Goal: Transaction & Acquisition: Purchase product/service

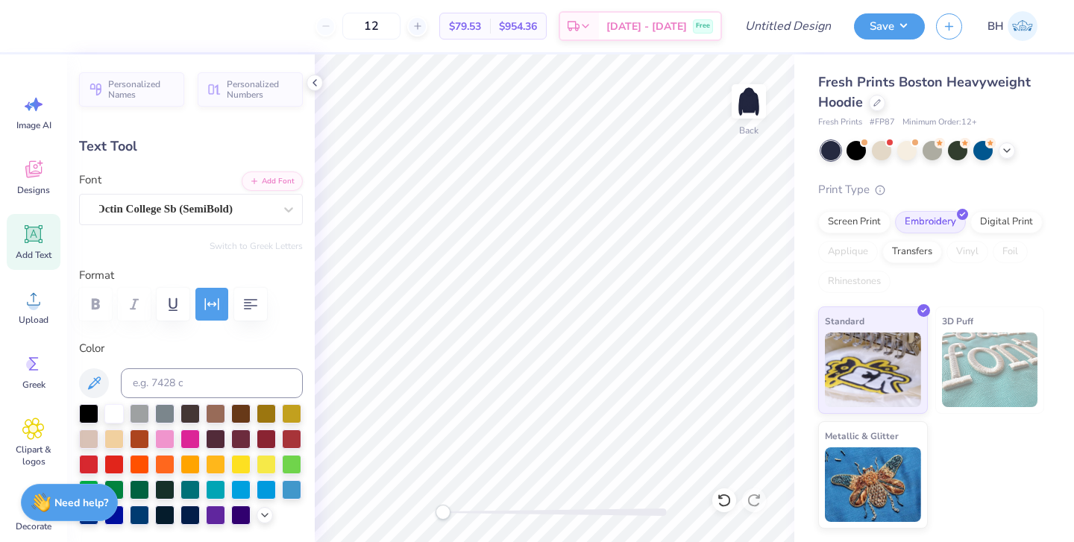
type input "4.73"
type input "7.80"
type textarea "L"
type textarea "Family Weekend"
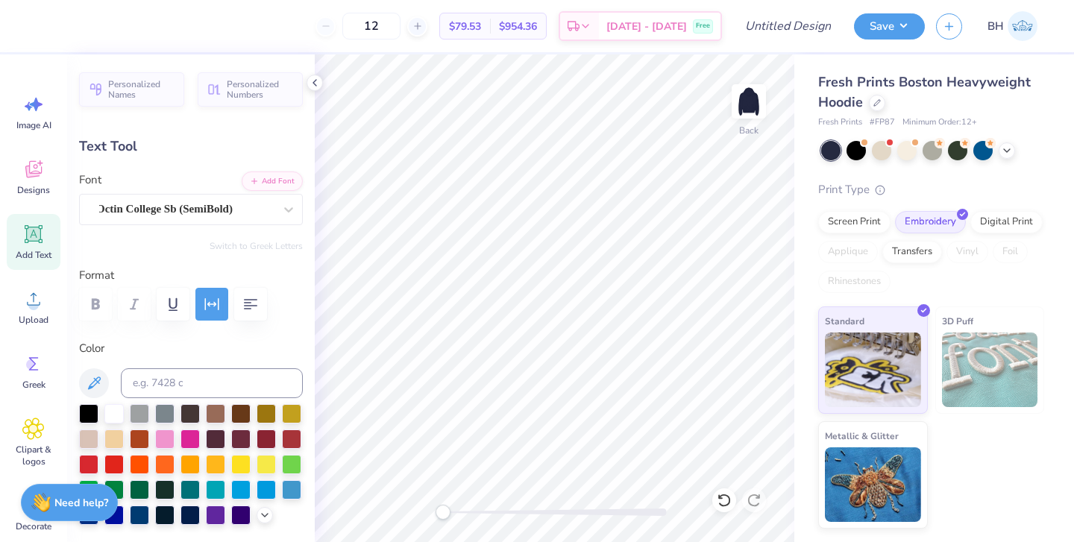
type input "2.92"
type input "8.50"
type textarea "2025"
click at [876, 108] on div at bounding box center [877, 101] width 16 height 16
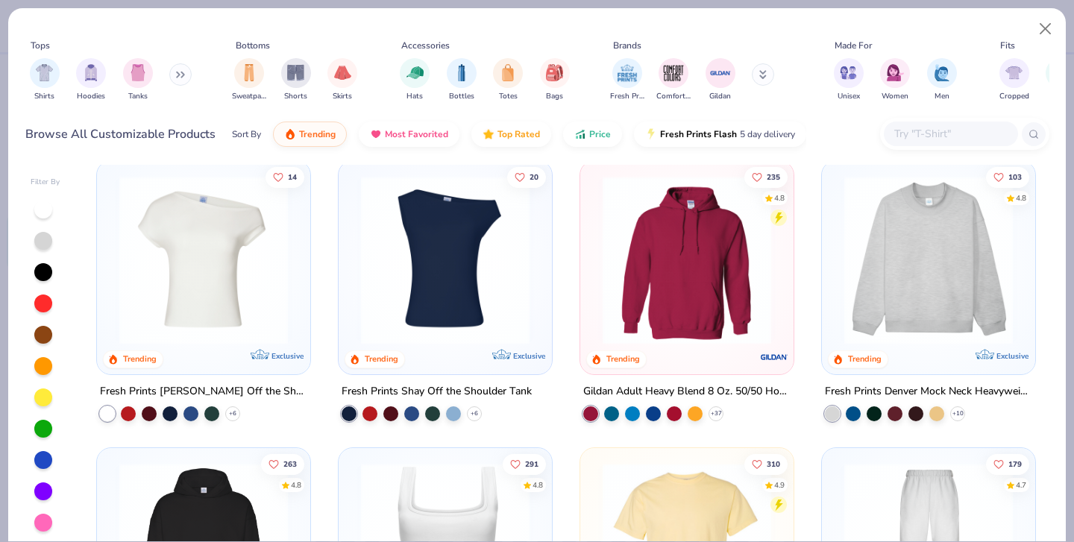
scroll to position [16, 0]
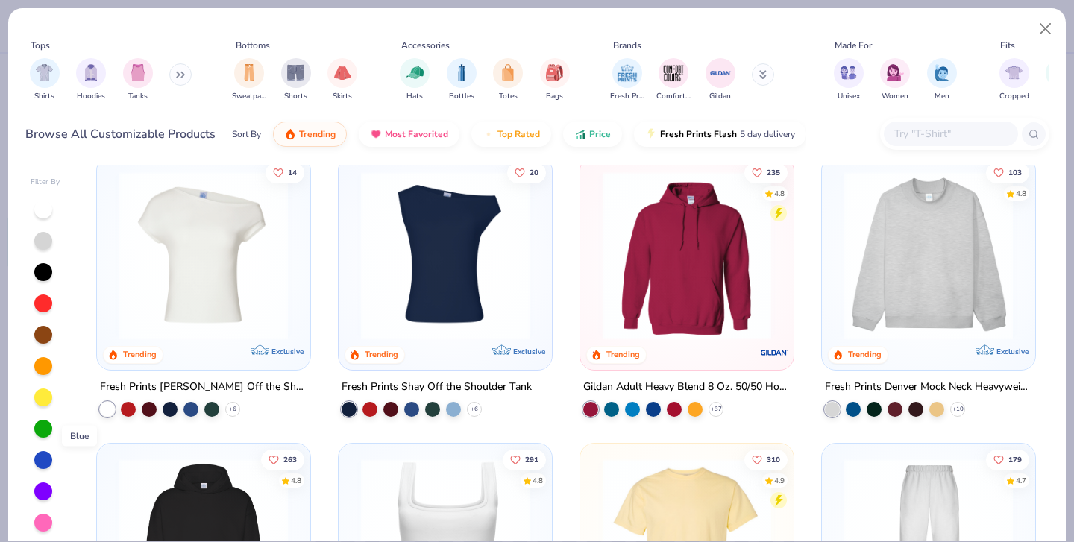
click at [47, 451] on div at bounding box center [43, 460] width 18 height 18
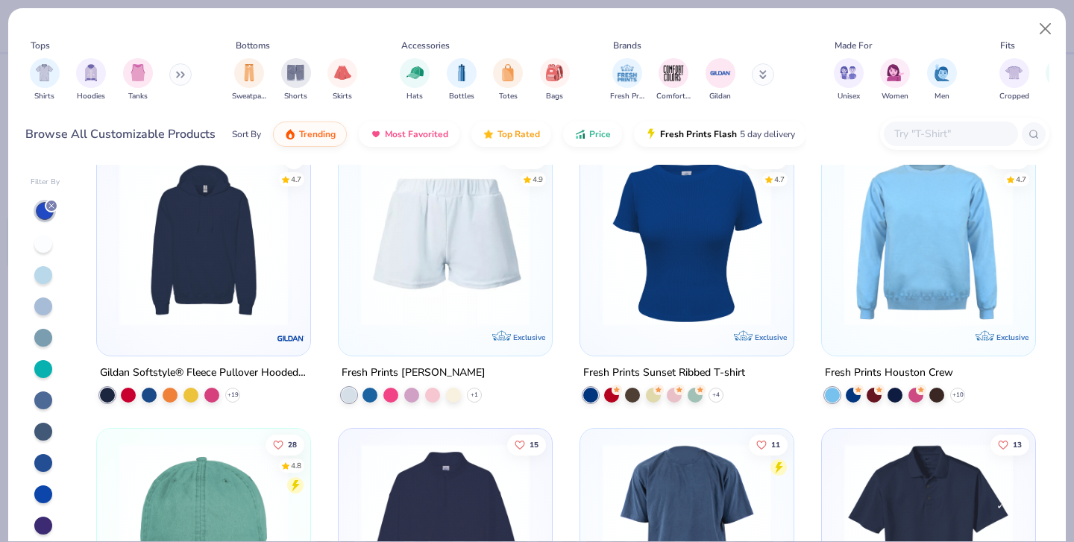
scroll to position [4043, 0]
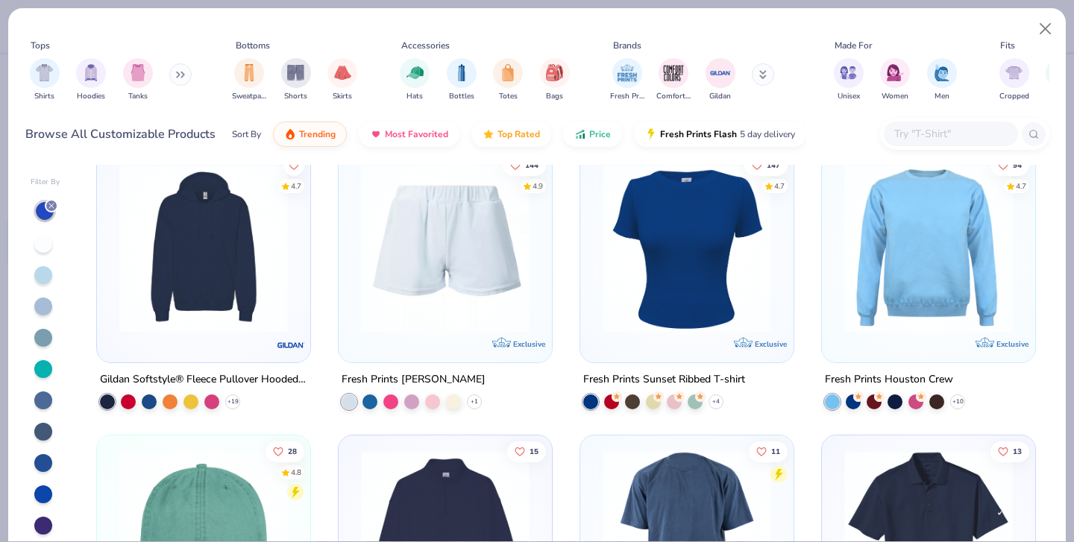
click at [184, 306] on img at bounding box center [204, 247] width 184 height 169
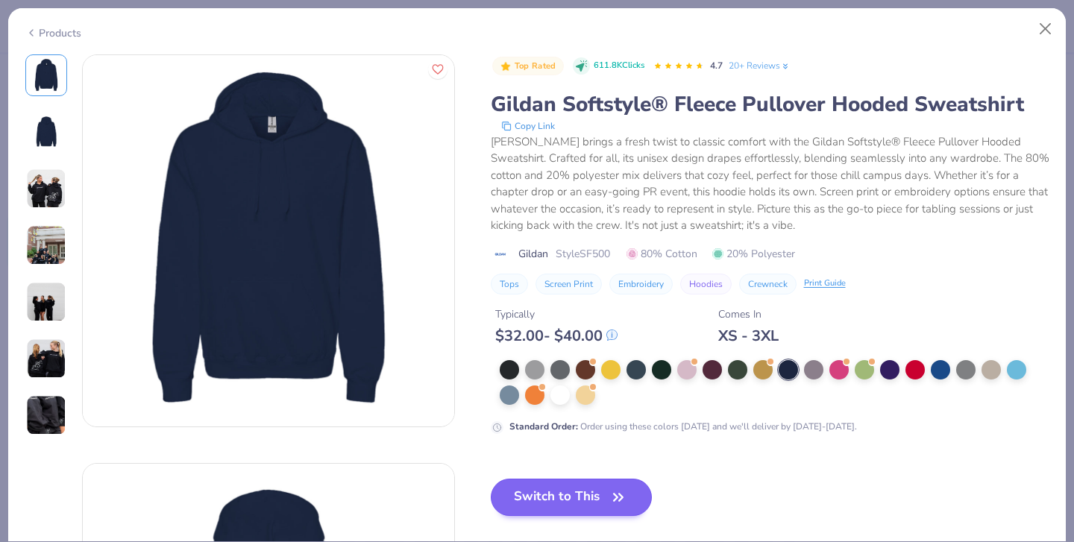
click at [491, 479] on button "Switch to This" at bounding box center [572, 497] width 162 height 37
type input "1.57"
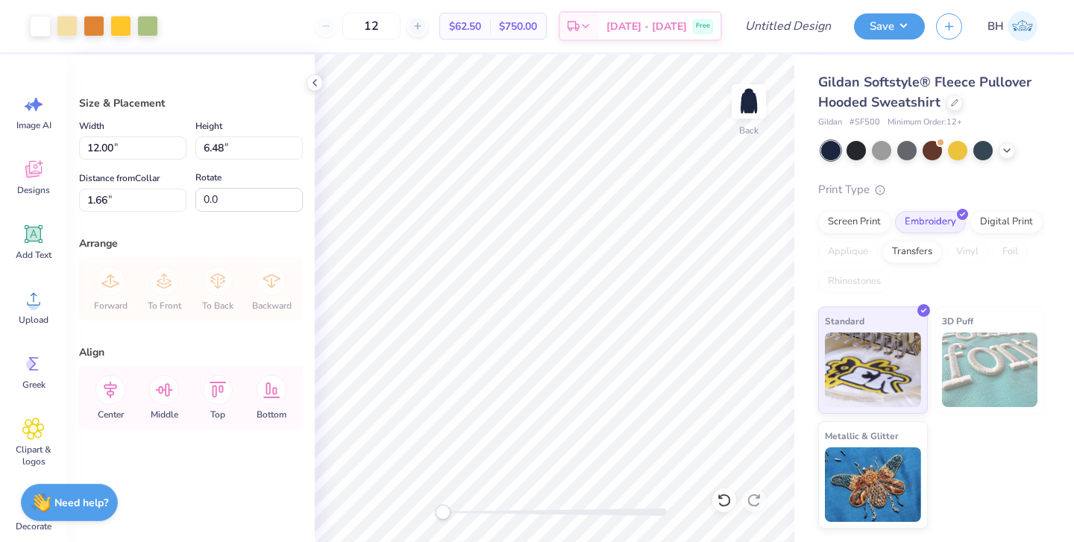
type input "3.00"
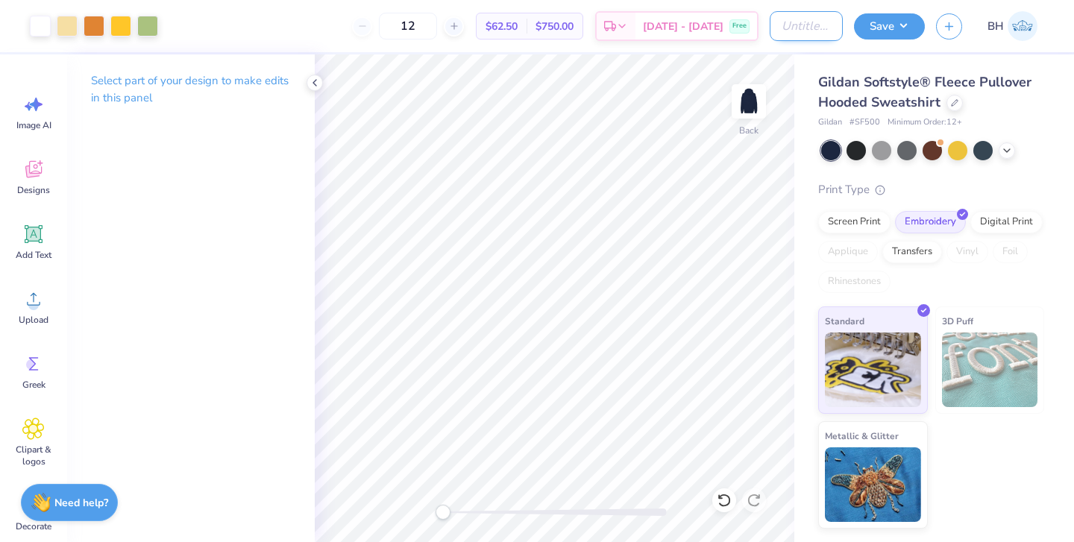
click at [816, 23] on input "Design Title" at bounding box center [806, 26] width 73 height 30
type input "pi phi family weekend 25"
click at [895, 23] on button "Save" at bounding box center [889, 24] width 71 height 26
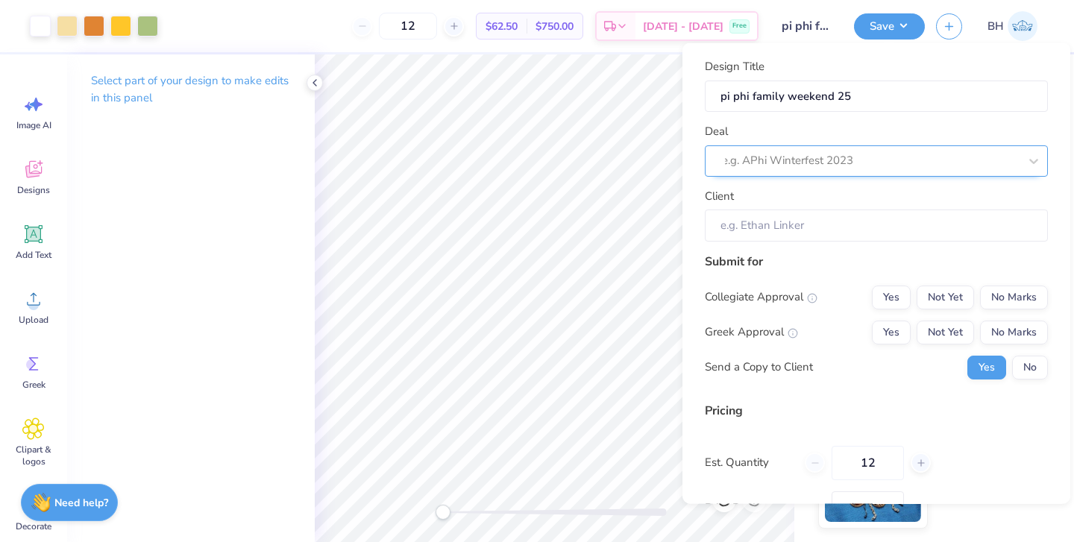
click at [799, 166] on div "e.g. APhi Winterfest 2023" at bounding box center [870, 160] width 297 height 17
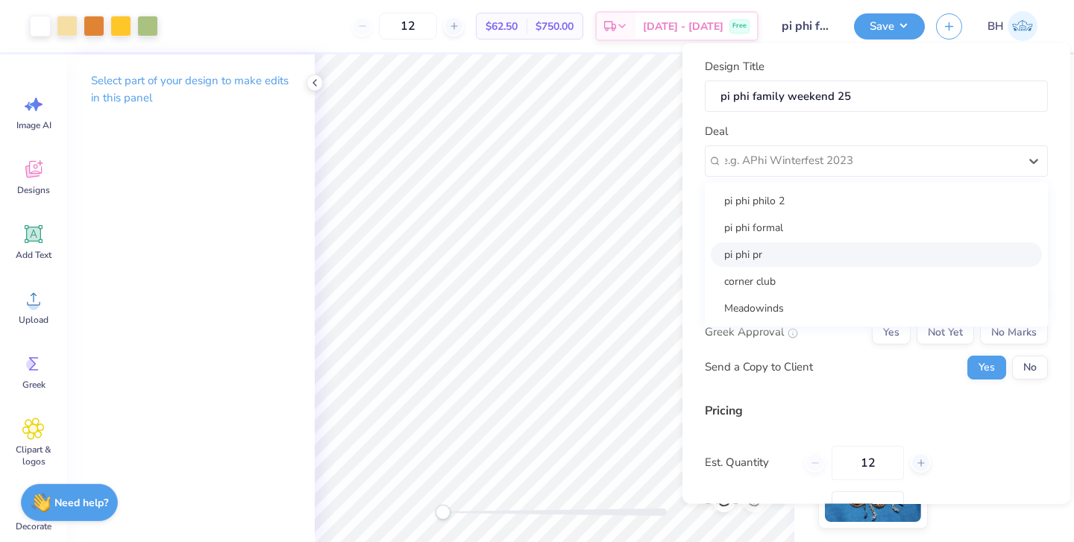
click at [757, 254] on div "pi phi pr" at bounding box center [876, 254] width 331 height 25
type input "Bella Hammerle"
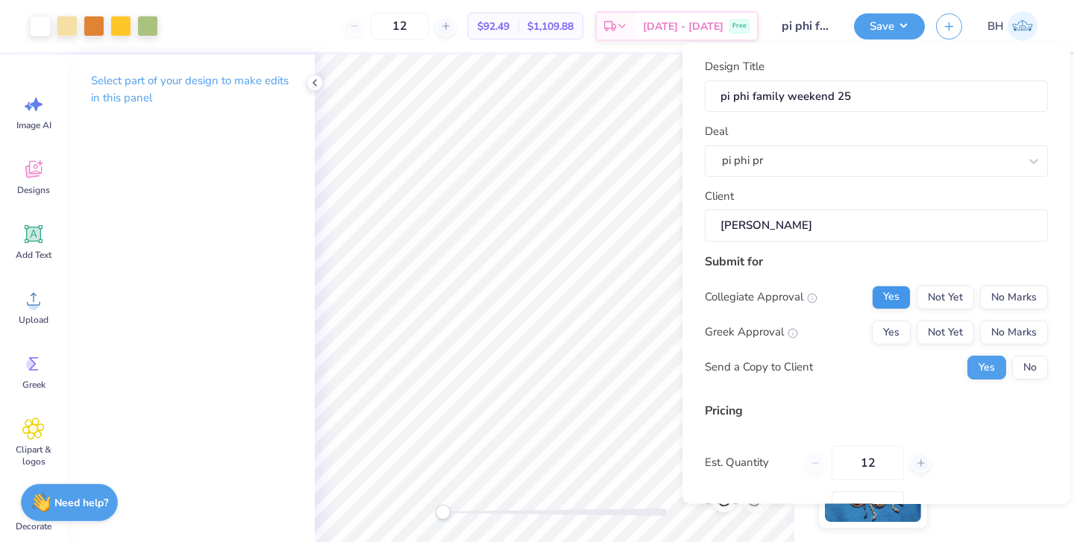
click at [874, 288] on button "Yes" at bounding box center [891, 297] width 39 height 24
click at [983, 322] on button "No Marks" at bounding box center [1014, 332] width 68 height 24
type input "$77.99"
drag, startPoint x: 888, startPoint y: 462, endPoint x: 834, endPoint y: 456, distance: 54.1
click at [834, 456] on input "12" at bounding box center [868, 462] width 72 height 34
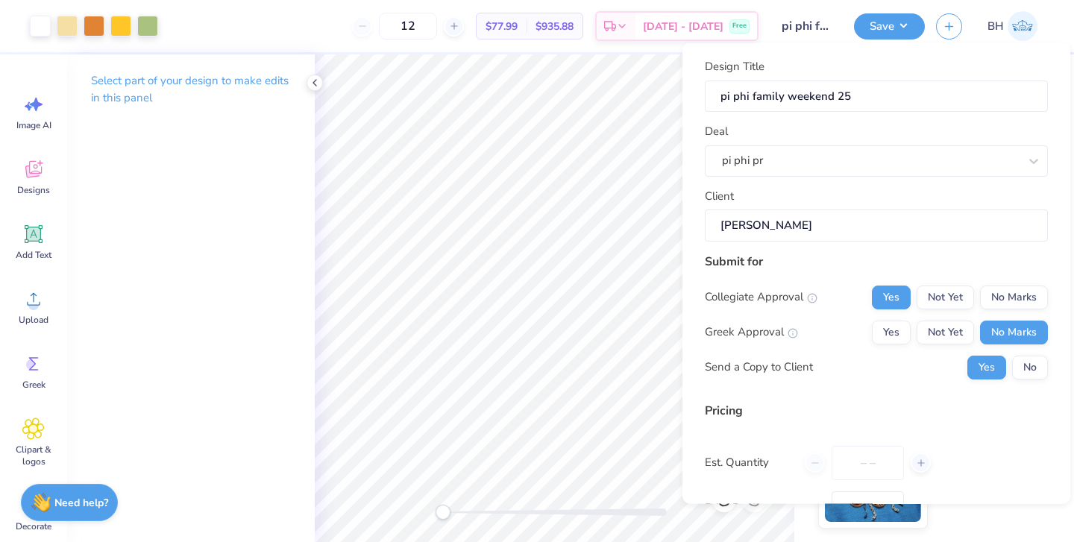
type input "0"
type input "040"
type input "40"
type input "$64.01"
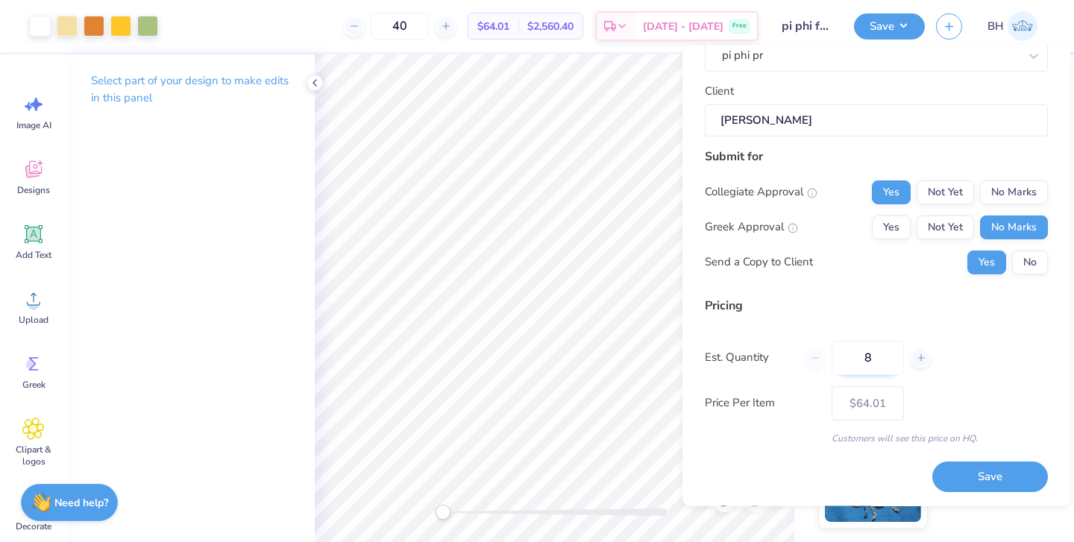
type input "7"
type input "40"
type input "– –"
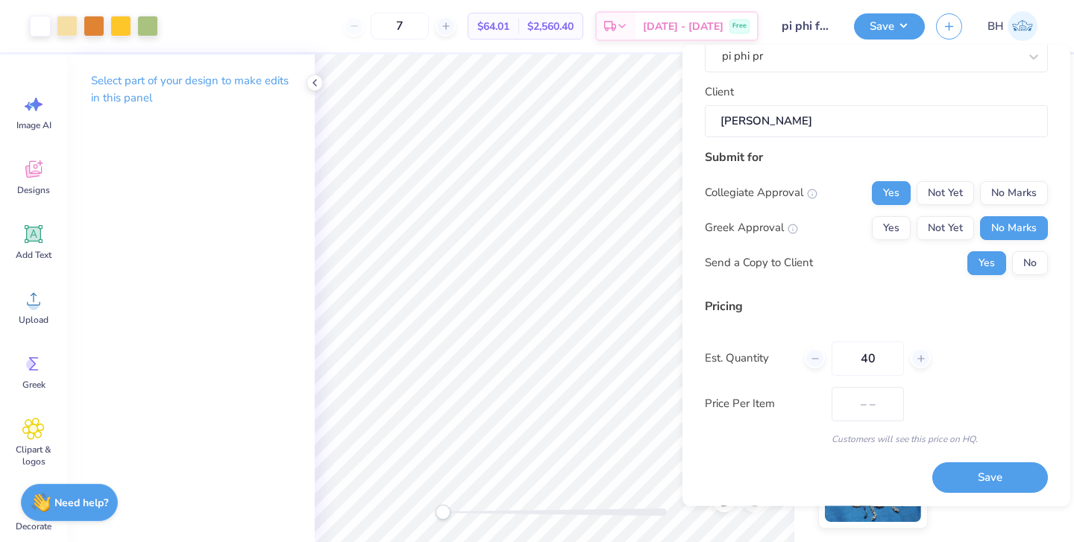
type input "40"
type input "$64.01"
type input "40"
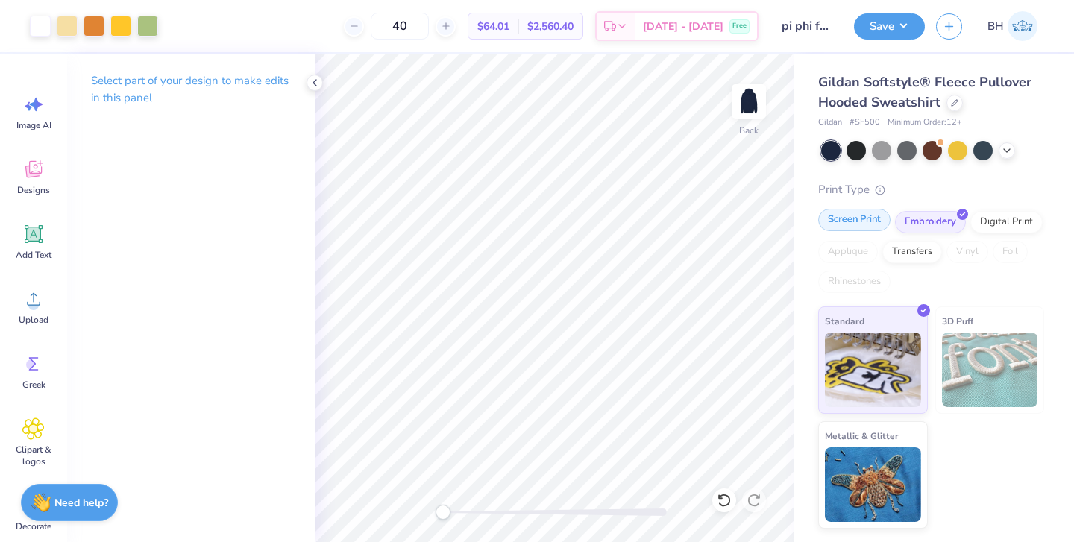
click at [861, 225] on div "Screen Print" at bounding box center [854, 220] width 72 height 22
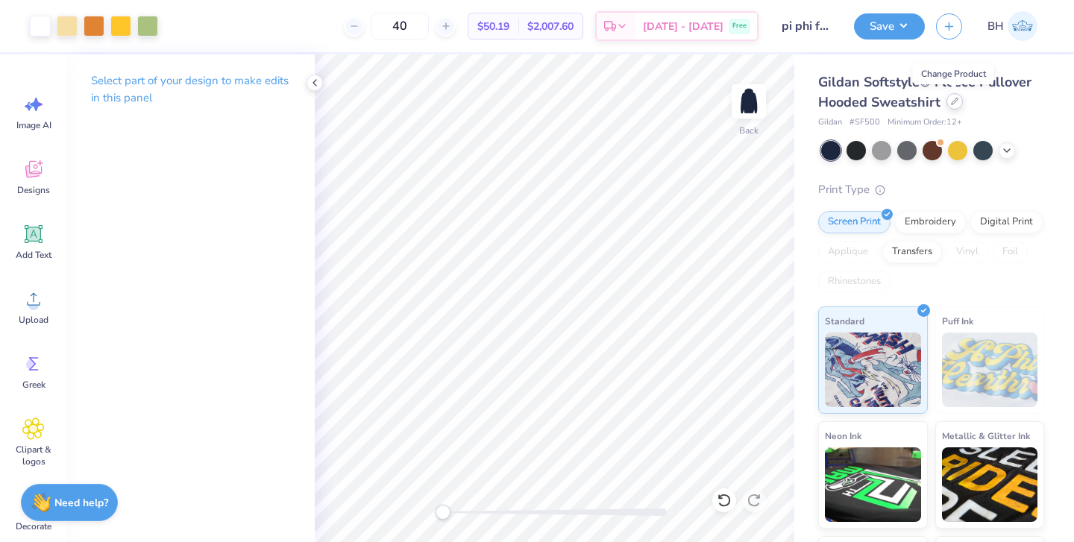
click at [953, 107] on div at bounding box center [955, 101] width 16 height 16
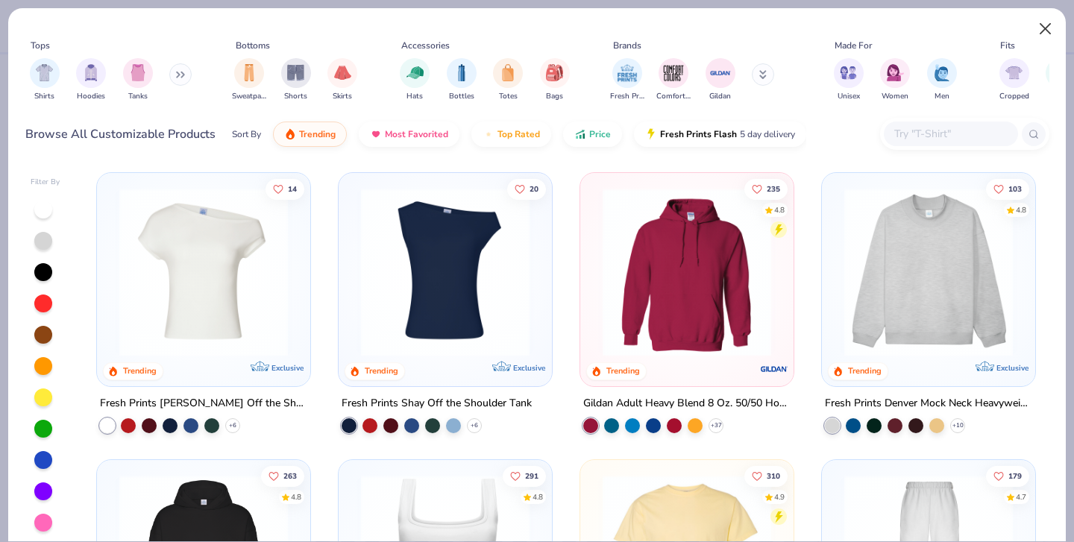
click at [1039, 32] on button "Close" at bounding box center [1046, 29] width 28 height 28
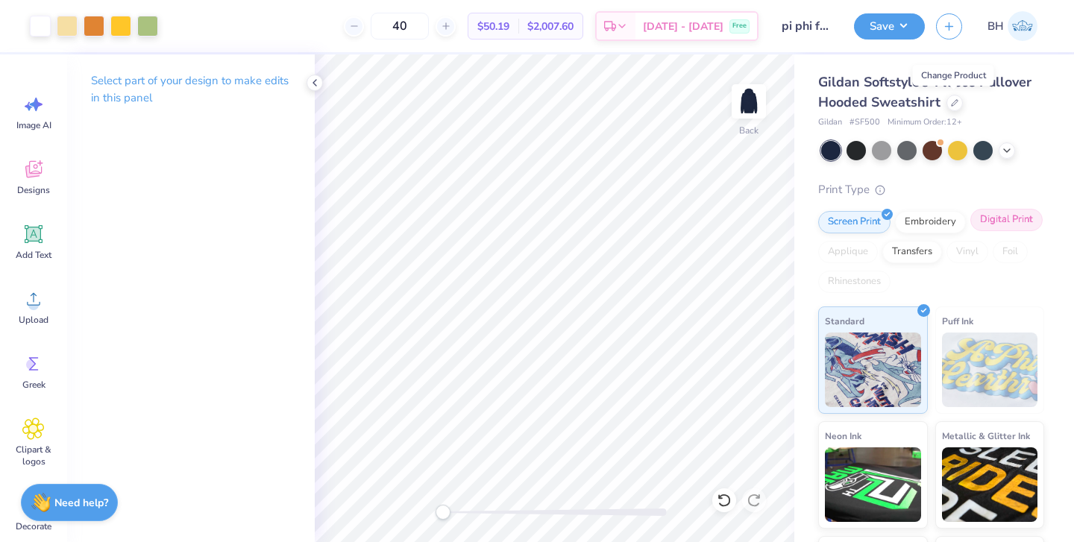
click at [999, 216] on div "Digital Print" at bounding box center [1007, 220] width 72 height 22
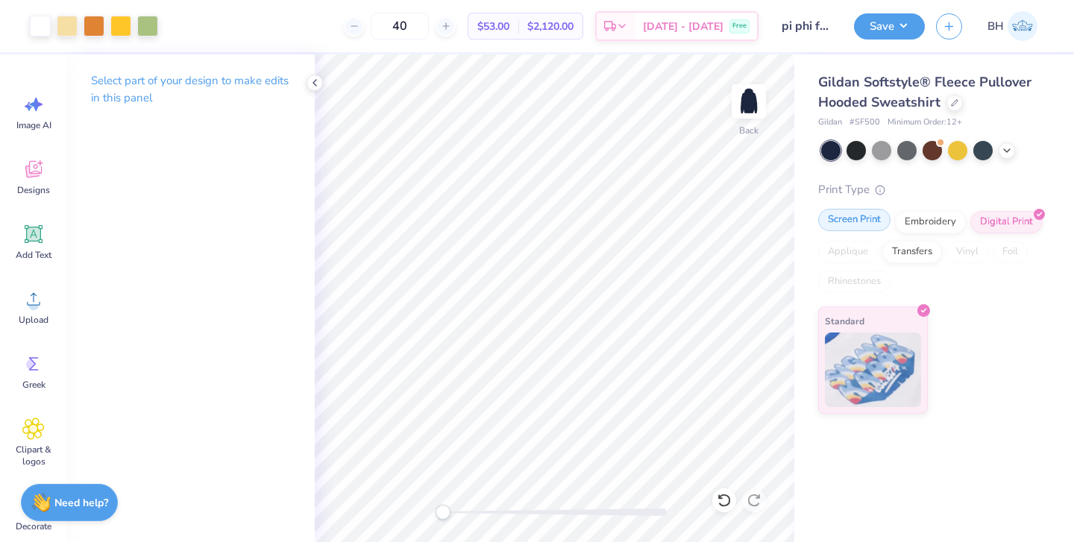
click at [863, 225] on div "Screen Print" at bounding box center [854, 220] width 72 height 22
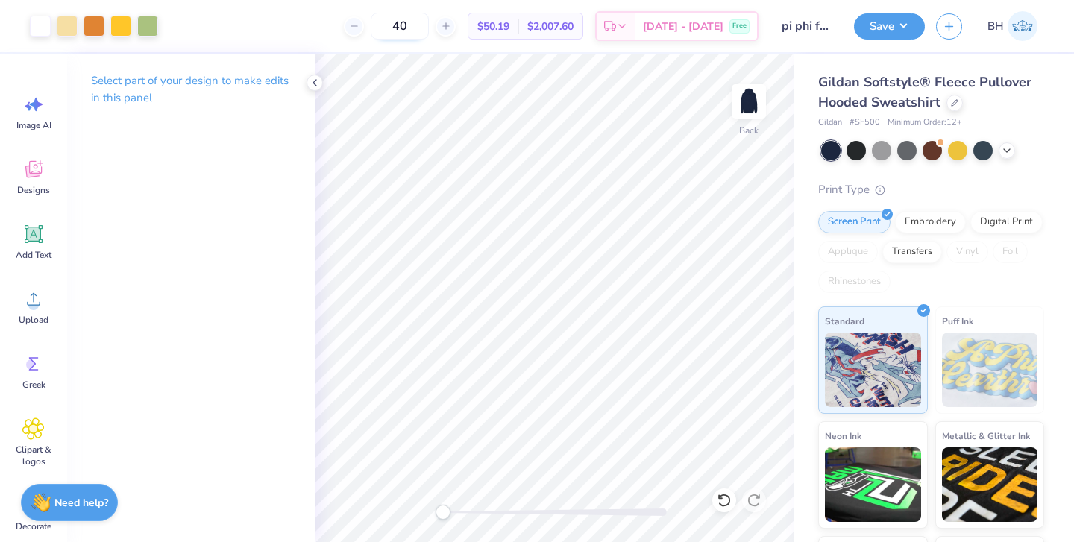
drag, startPoint x: 447, startPoint y: 30, endPoint x: 411, endPoint y: 17, distance: 38.0
click at [411, 27] on input "40" at bounding box center [400, 26] width 58 height 27
type input "8"
type input "48"
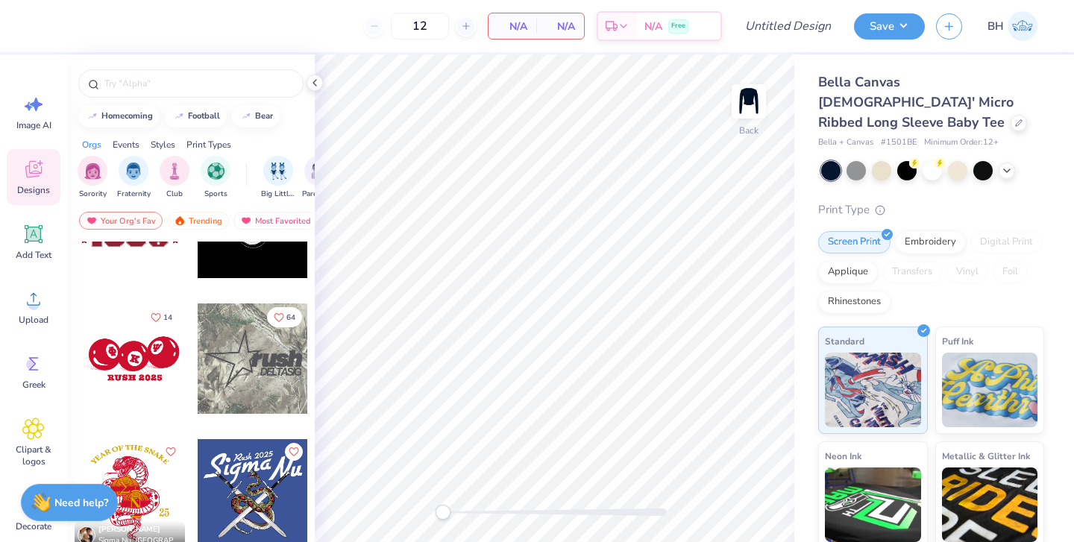
scroll to position [726, 0]
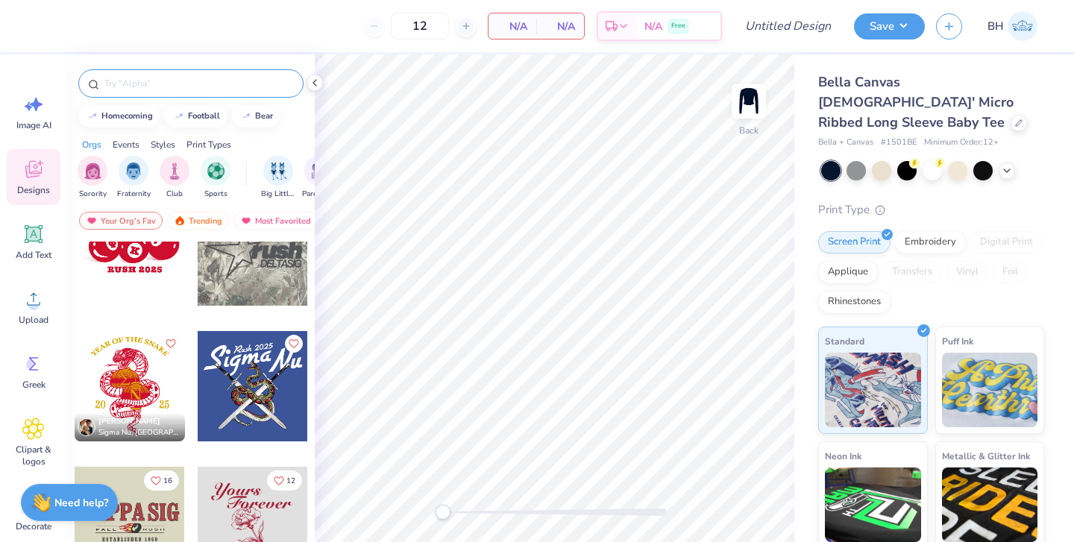
click at [187, 87] on input "text" at bounding box center [198, 83] width 191 height 15
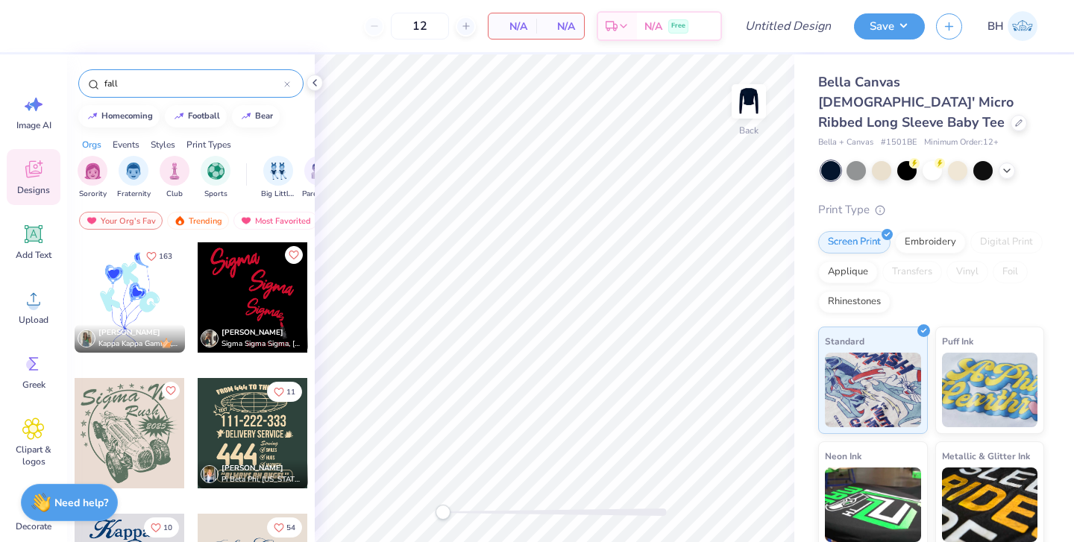
type input "fall"
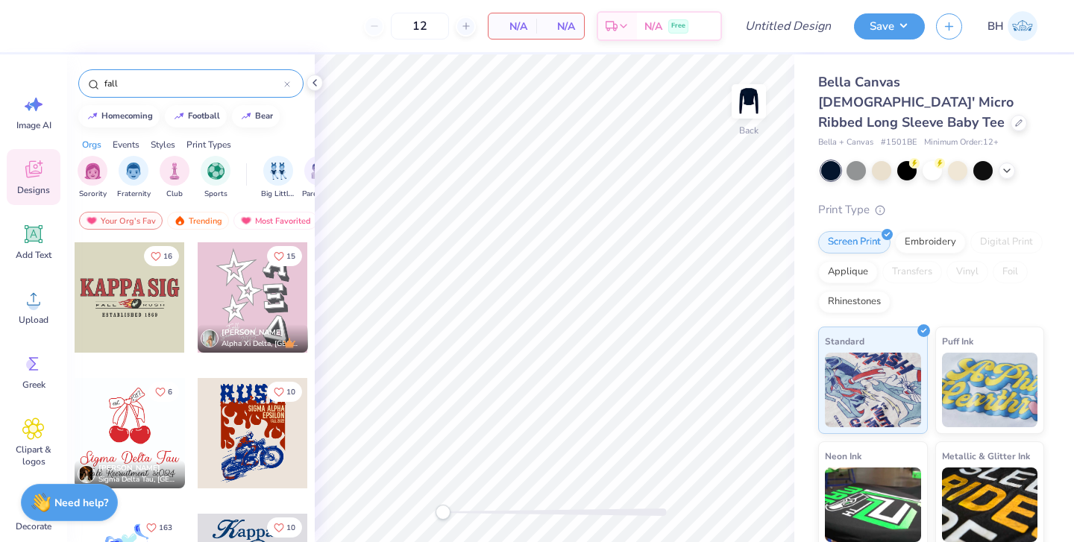
scroll to position [22, 0]
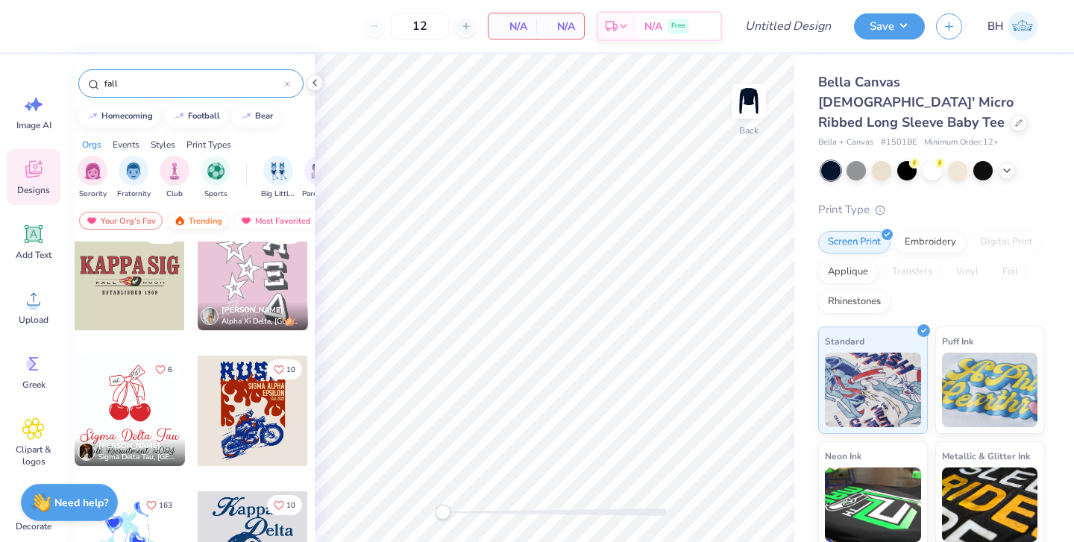
click at [195, 227] on div "Trending" at bounding box center [198, 221] width 62 height 18
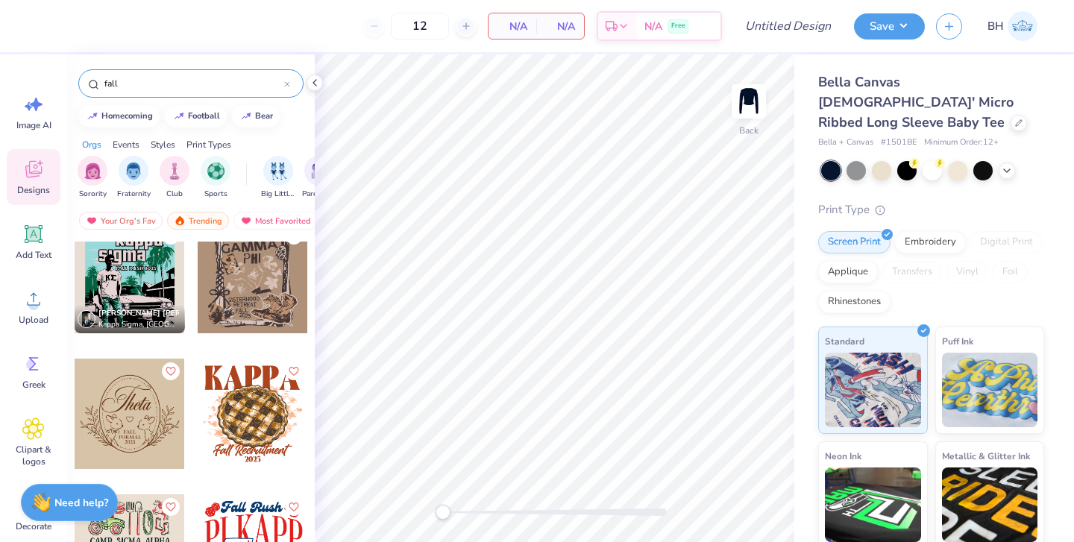
scroll to position [6471, 0]
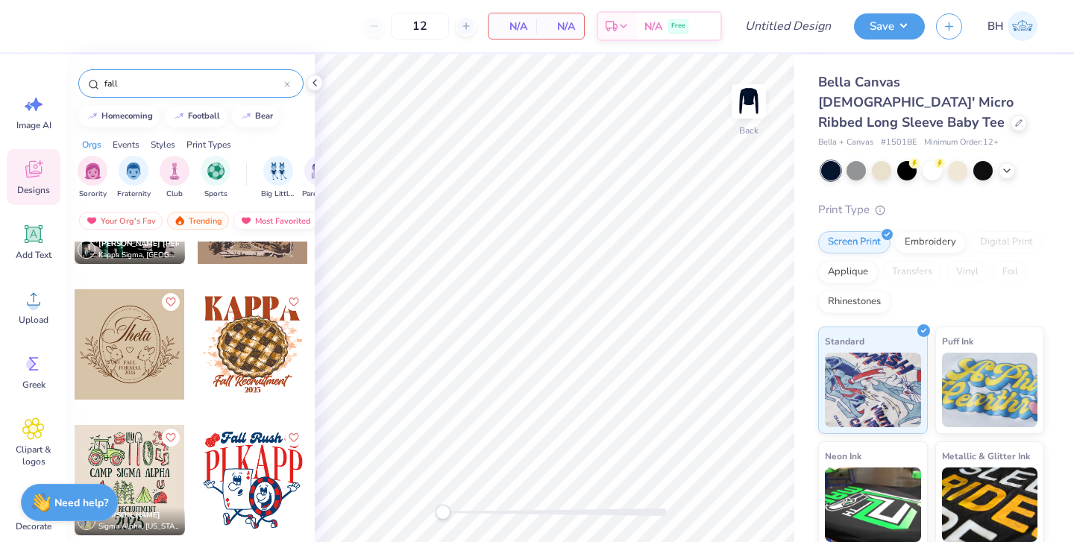
click at [261, 220] on div "Most Favorited" at bounding box center [276, 221] width 84 height 18
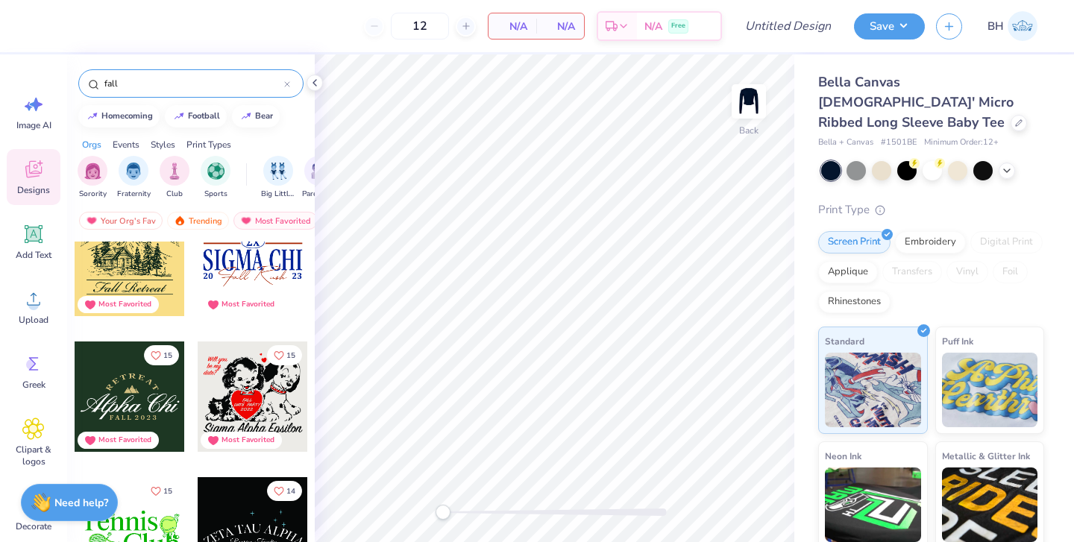
scroll to position [4676, 0]
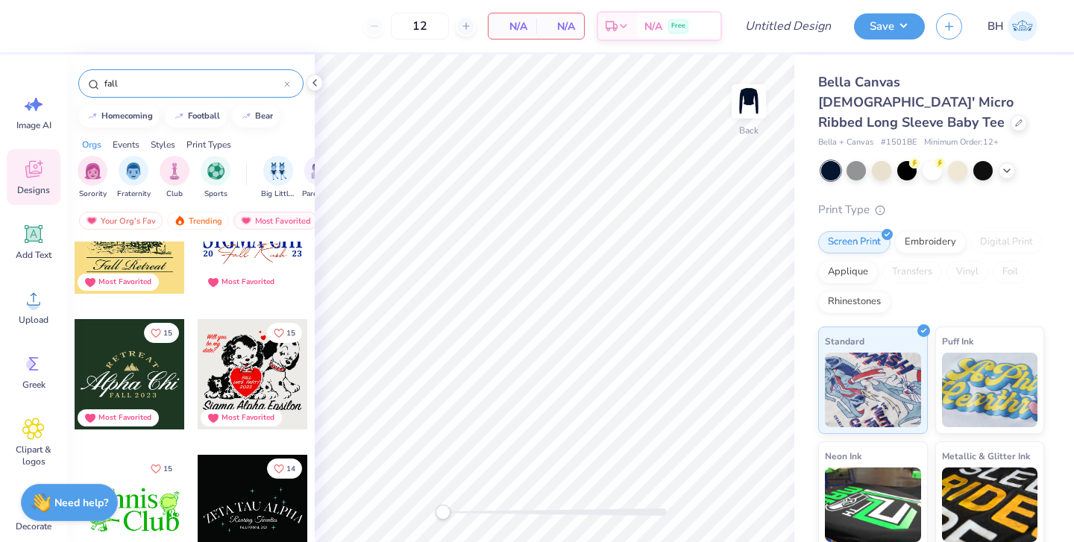
click at [197, 354] on div at bounding box center [142, 374] width 110 height 110
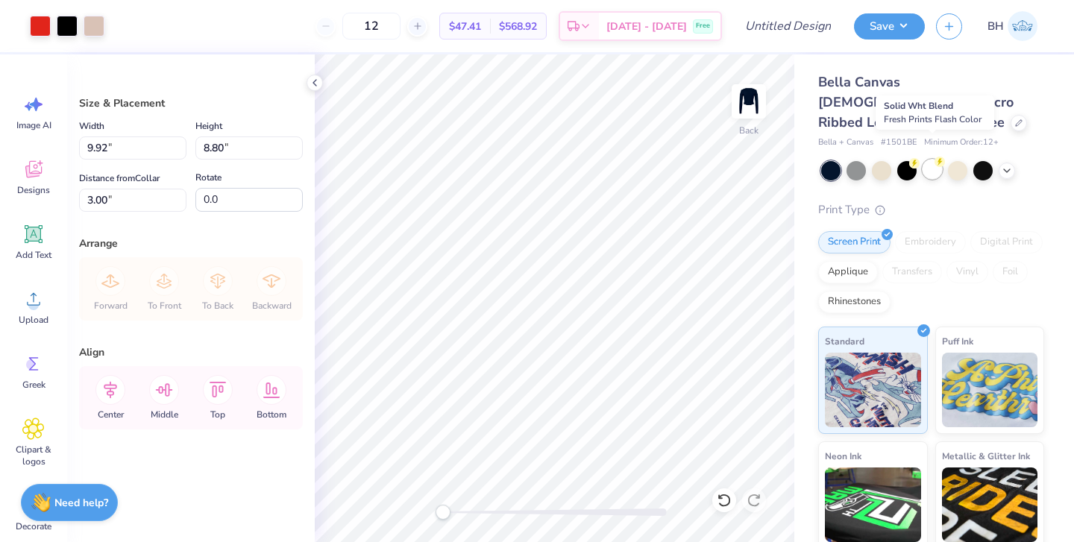
click at [933, 160] on div at bounding box center [932, 169] width 19 height 19
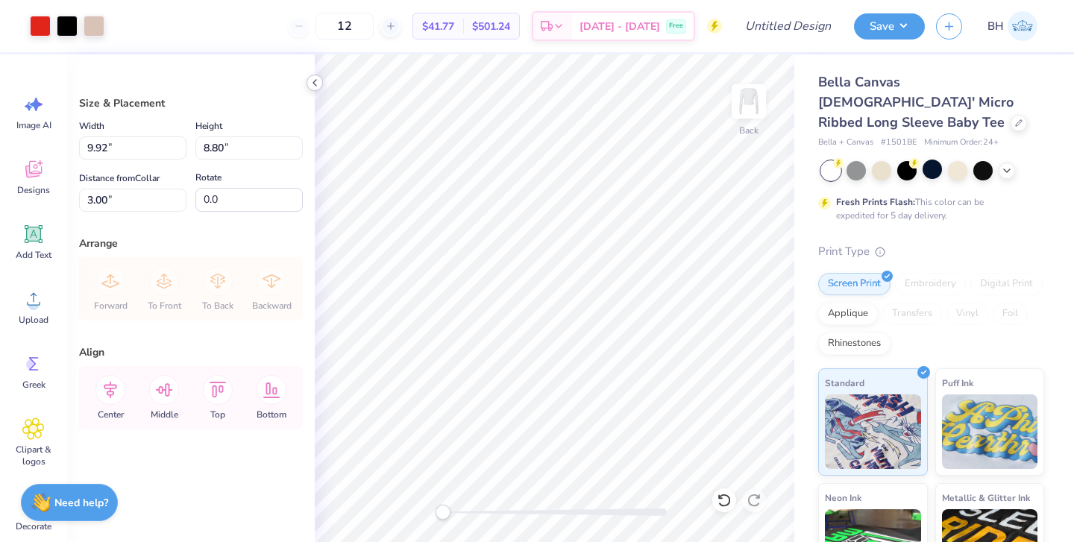
click at [311, 85] on icon at bounding box center [315, 83] width 12 height 12
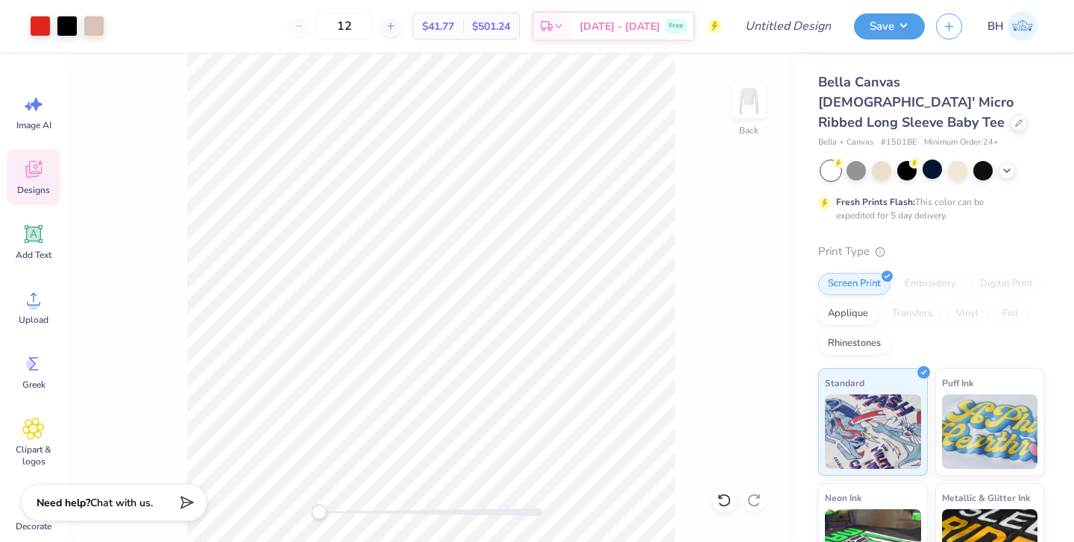
click at [35, 177] on icon at bounding box center [33, 169] width 16 height 17
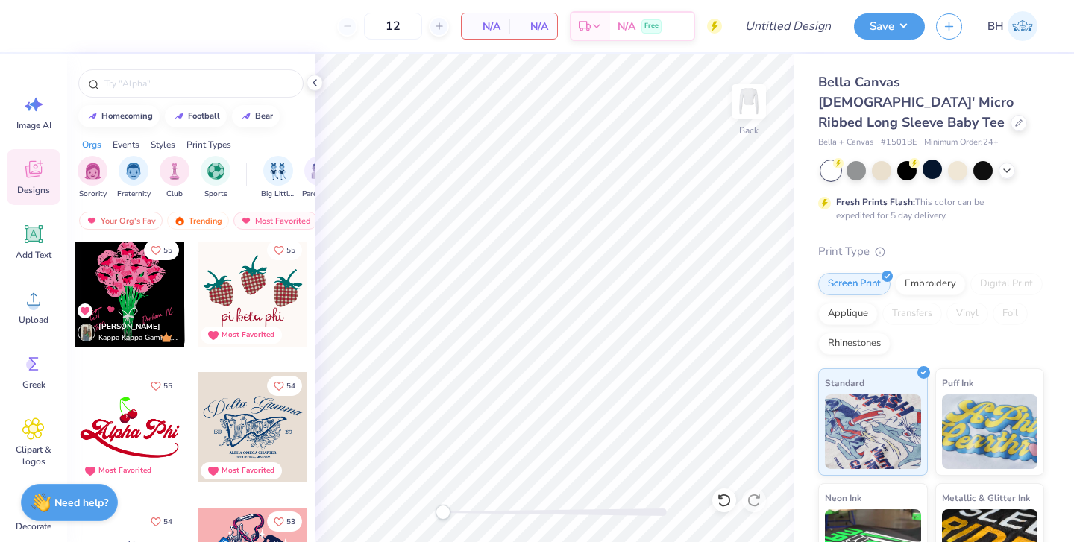
scroll to position [5033, 0]
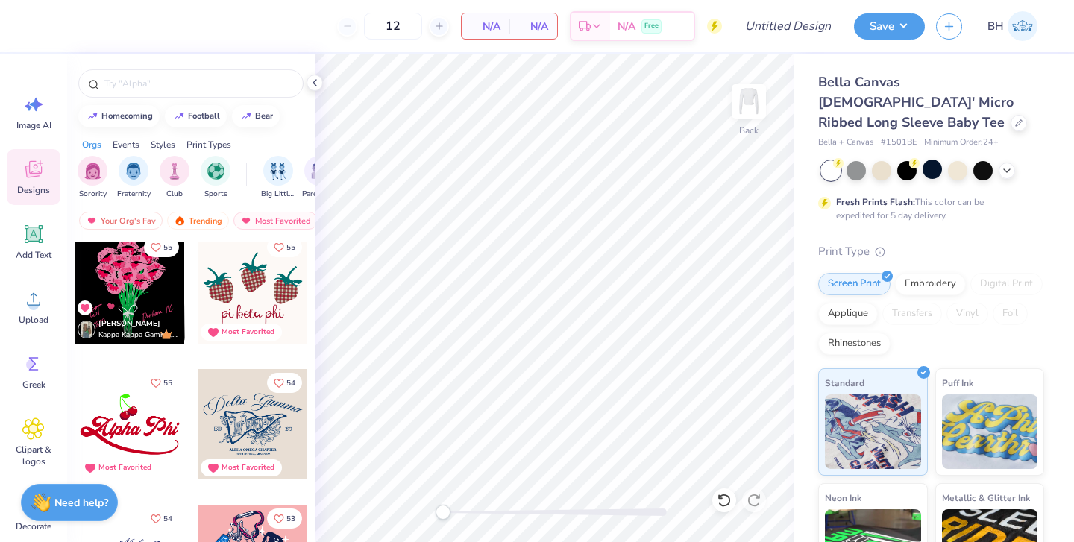
click at [269, 294] on div at bounding box center [253, 289] width 110 height 110
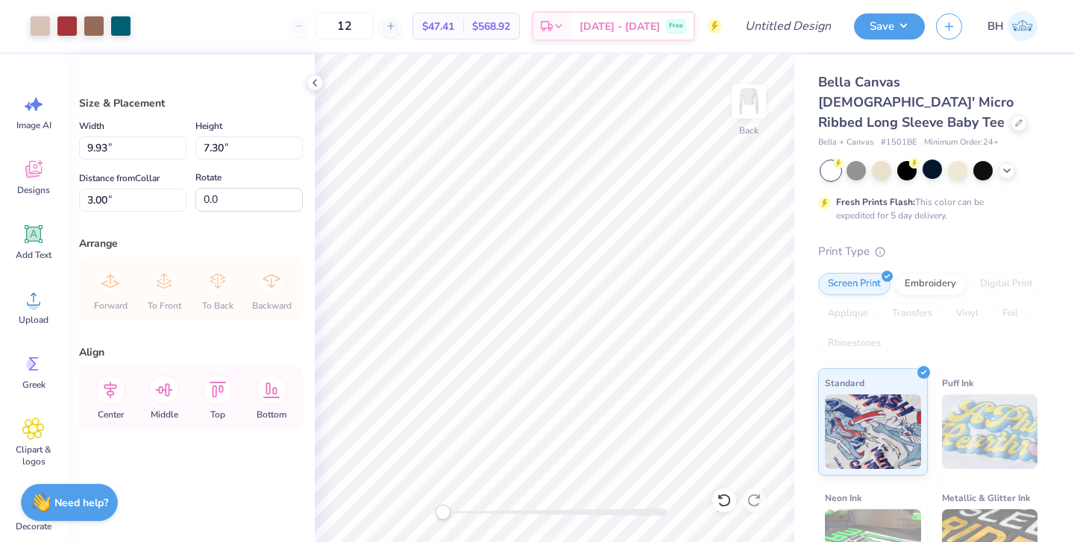
type input "6.29"
type input "4.62"
click at [952, 160] on div at bounding box center [957, 169] width 19 height 19
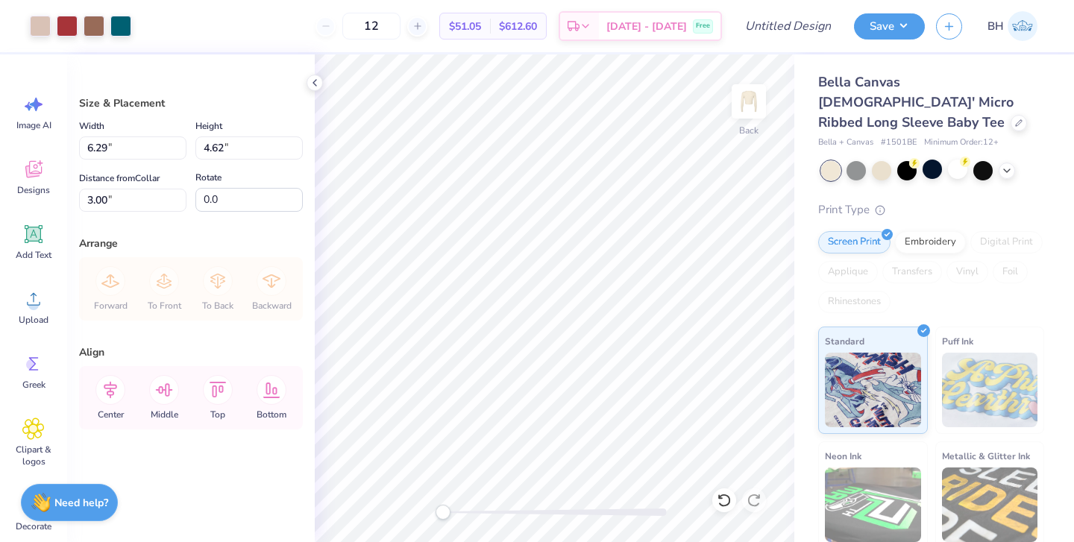
type input "5.33"
type input "3.92"
type input "4.65"
type input "4.81"
type input "3.53"
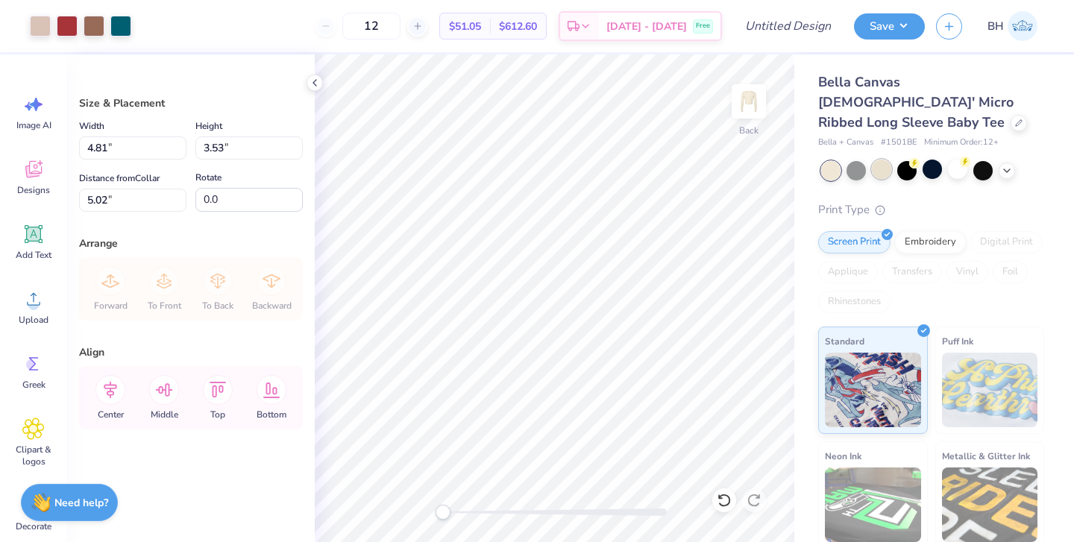
click at [883, 160] on div at bounding box center [881, 169] width 19 height 19
type input "5.07"
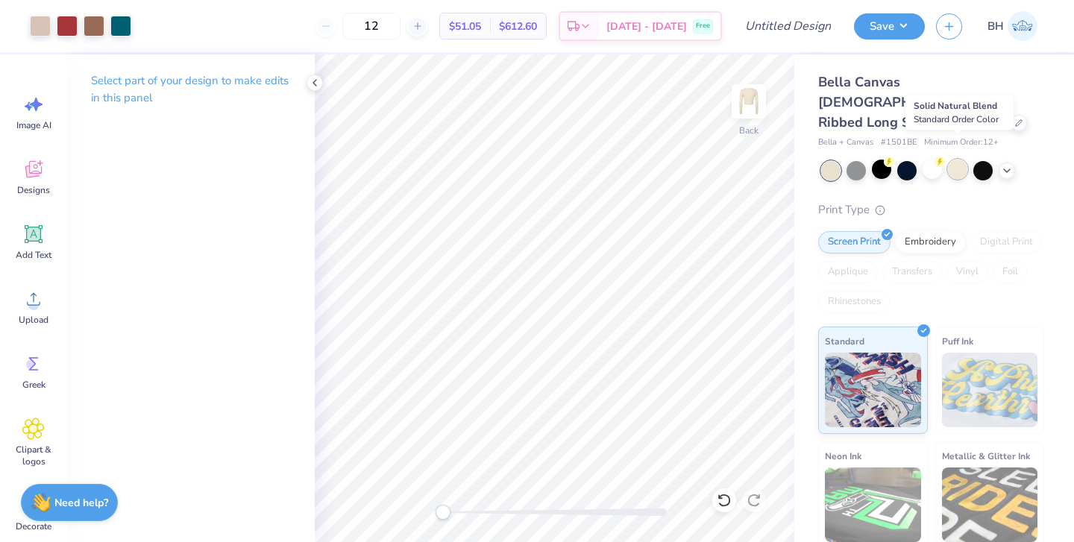
click at [955, 160] on div at bounding box center [957, 169] width 19 height 19
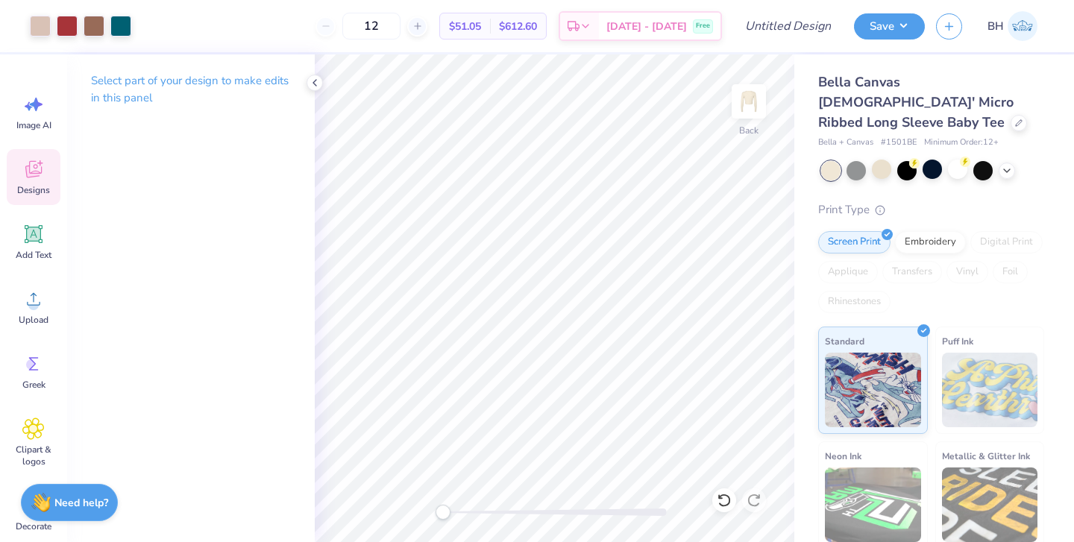
click at [37, 193] on span "Designs" at bounding box center [33, 190] width 33 height 12
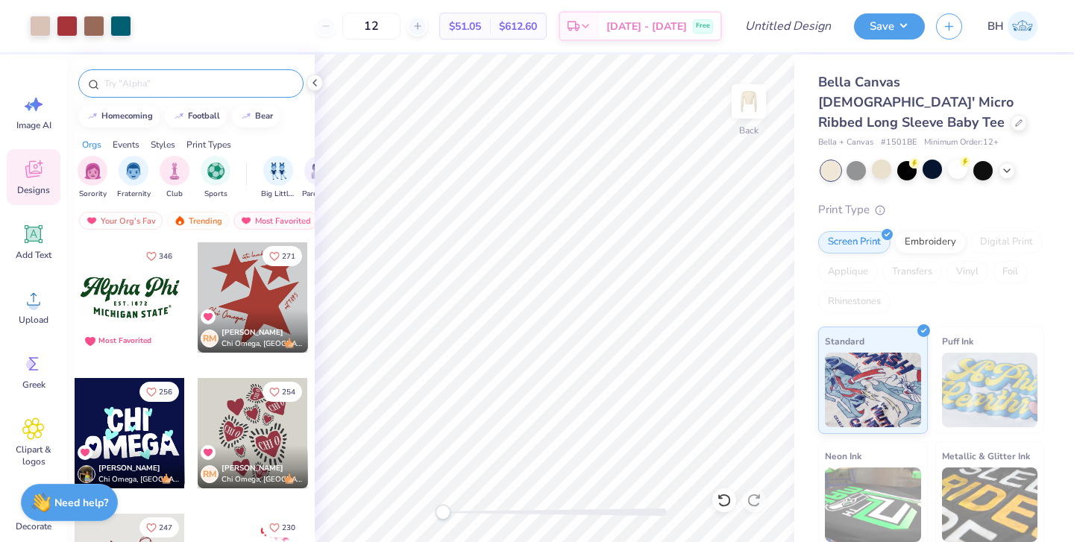
click at [195, 85] on input "text" at bounding box center [198, 83] width 191 height 15
type input "apple"
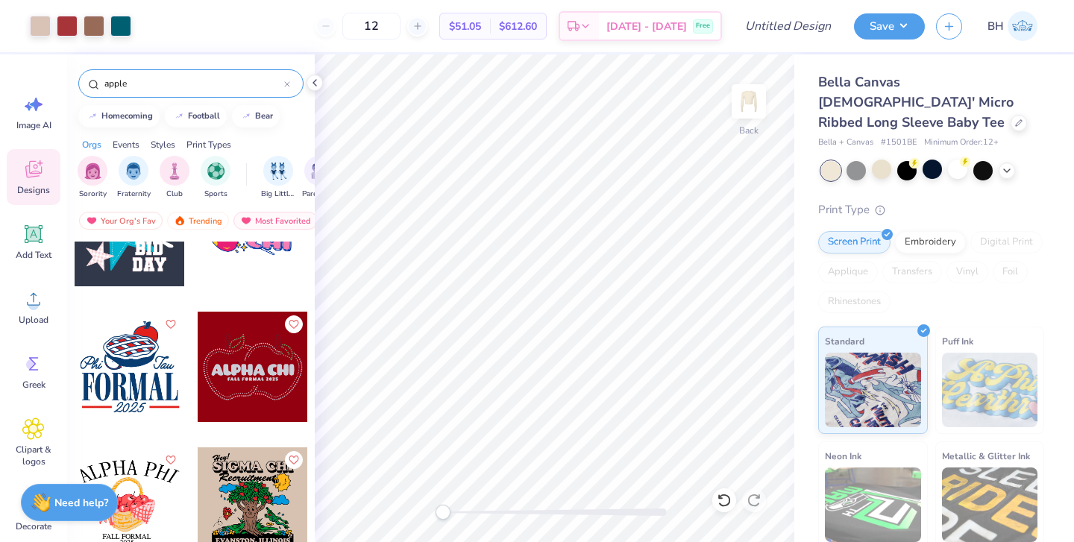
scroll to position [339, 0]
click at [262, 375] on div at bounding box center [253, 366] width 110 height 110
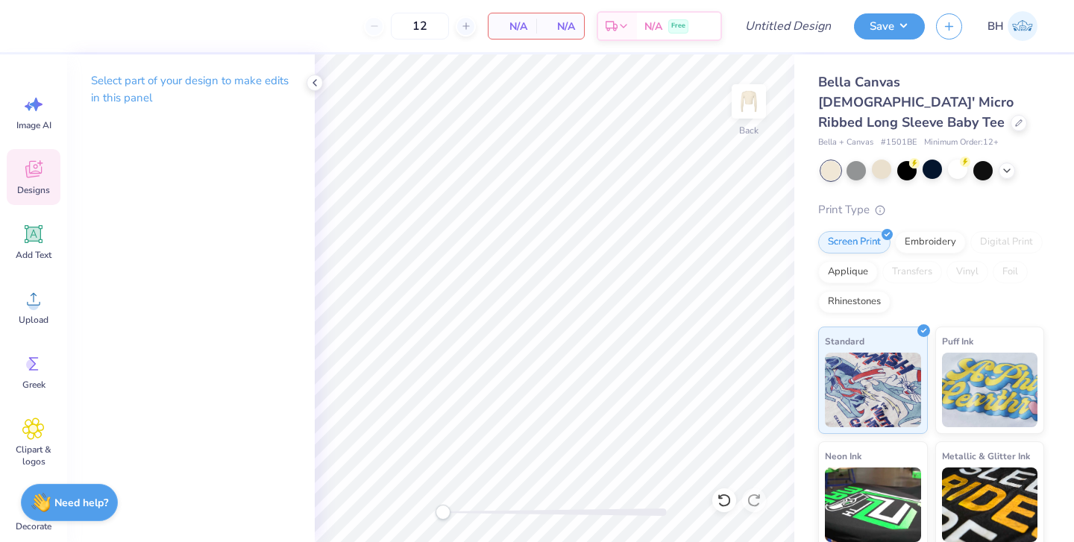
click at [28, 171] on icon at bounding box center [33, 172] width 14 height 12
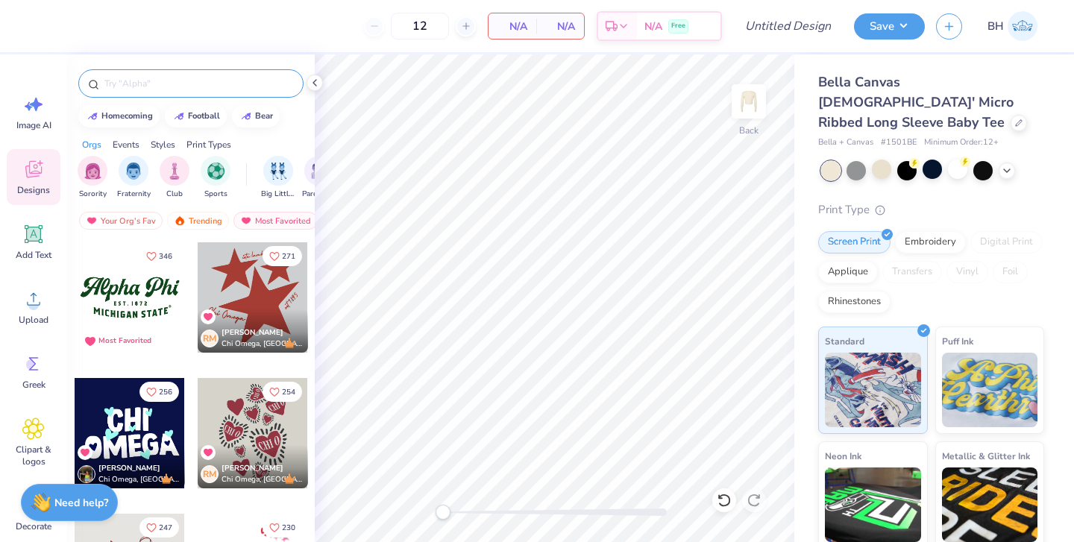
click at [198, 82] on input "text" at bounding box center [198, 83] width 191 height 15
type input "apple"
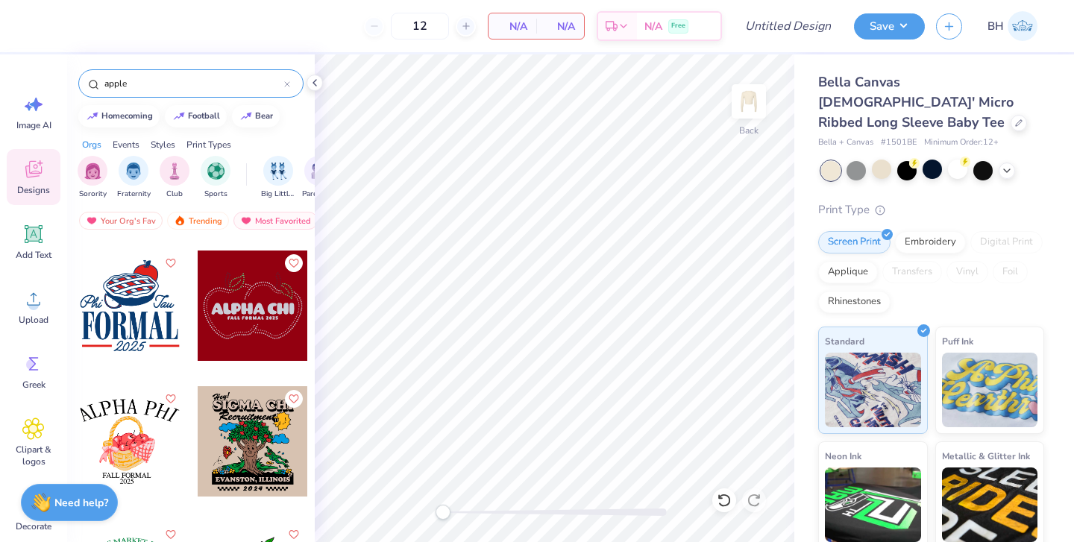
scroll to position [404, 0]
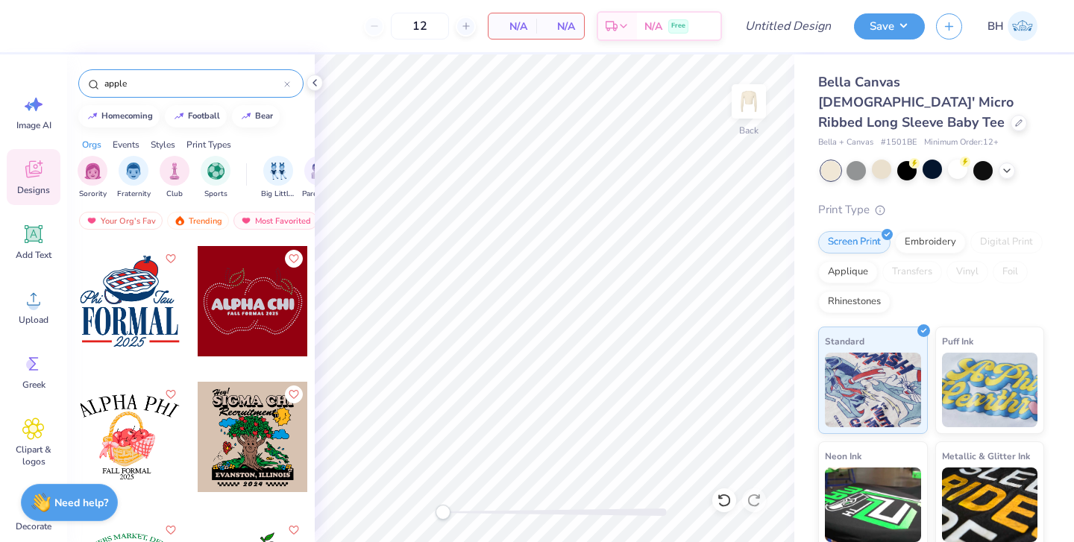
click at [234, 314] on div at bounding box center [253, 301] width 110 height 110
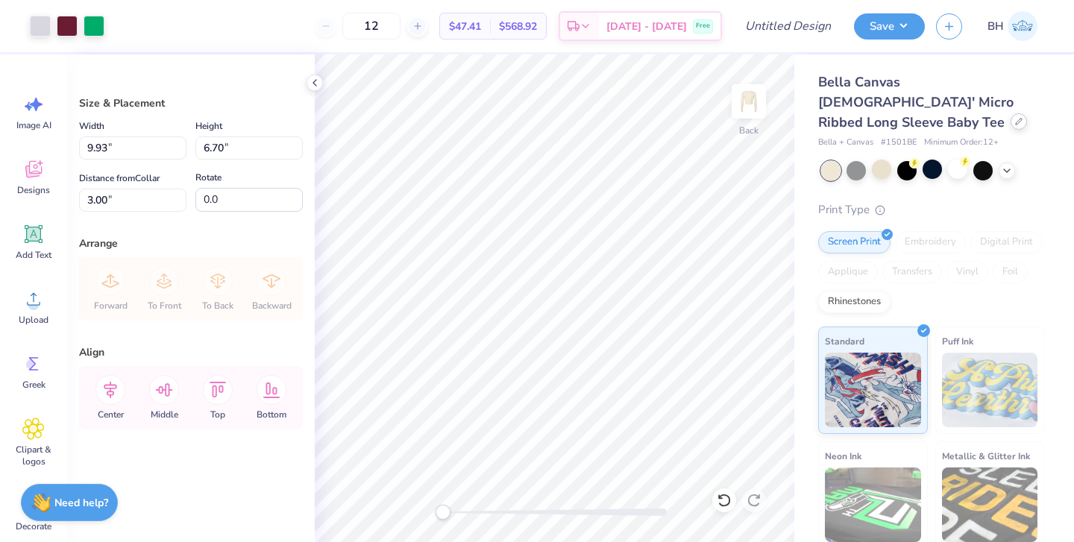
click at [1015, 118] on icon at bounding box center [1018, 121] width 7 height 7
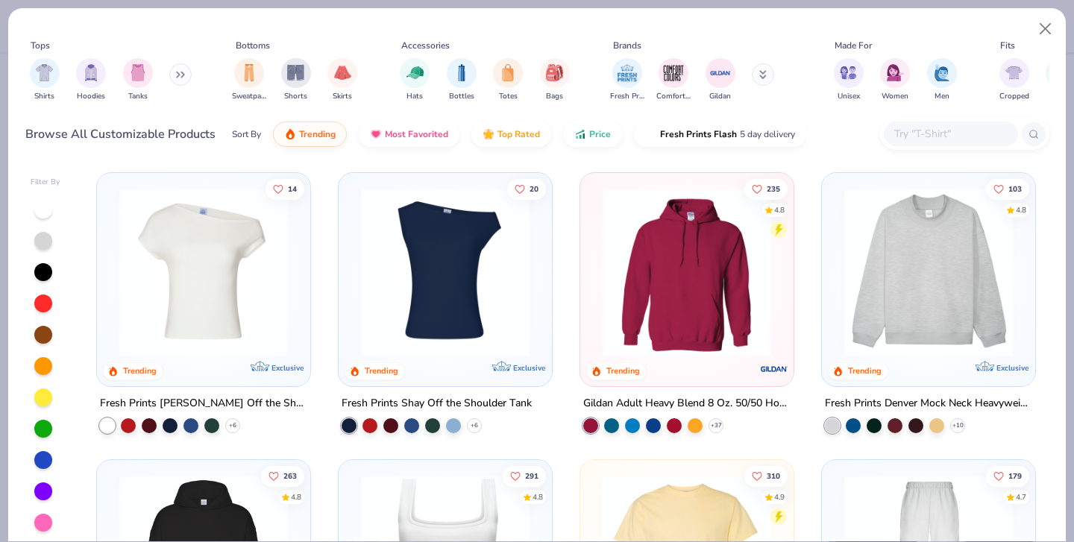
scroll to position [5, 0]
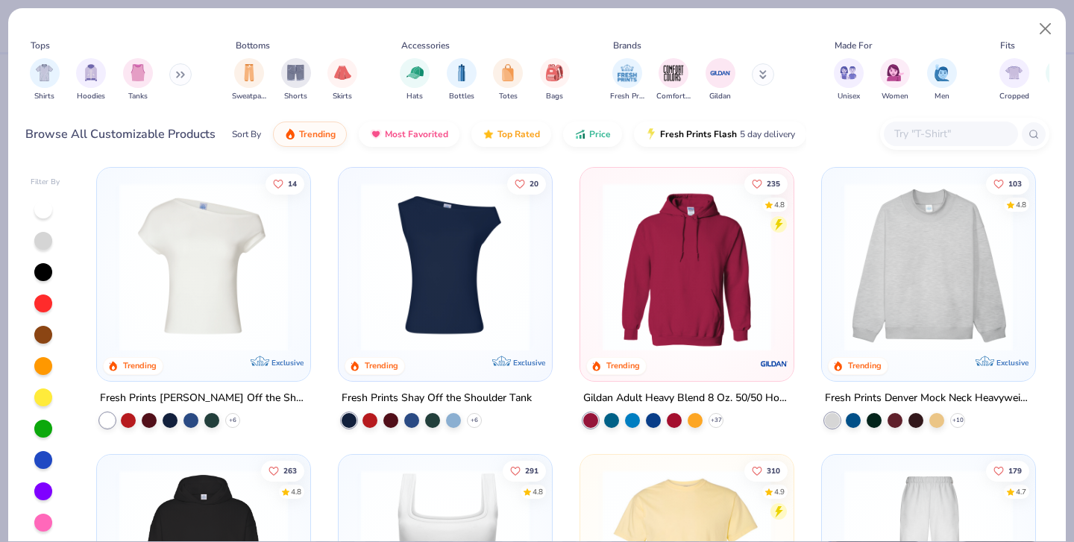
click at [910, 124] on div at bounding box center [951, 134] width 134 height 25
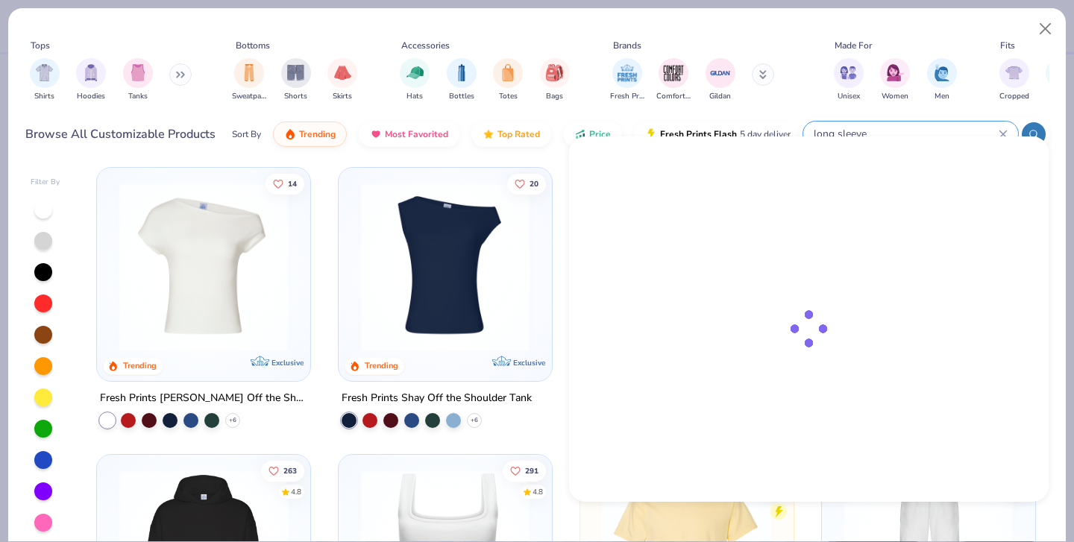
type input "long sleeve"
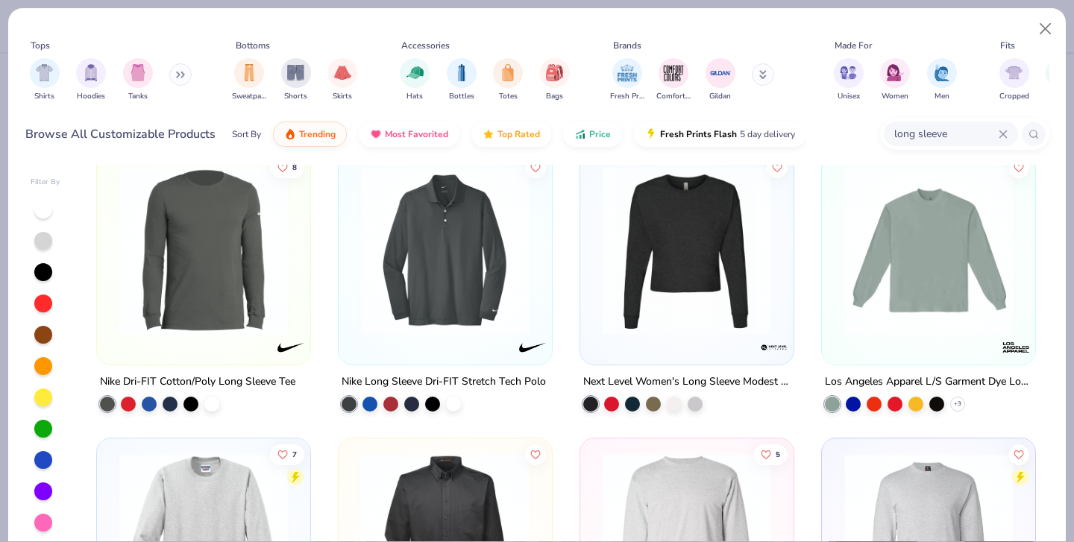
scroll to position [2288, 0]
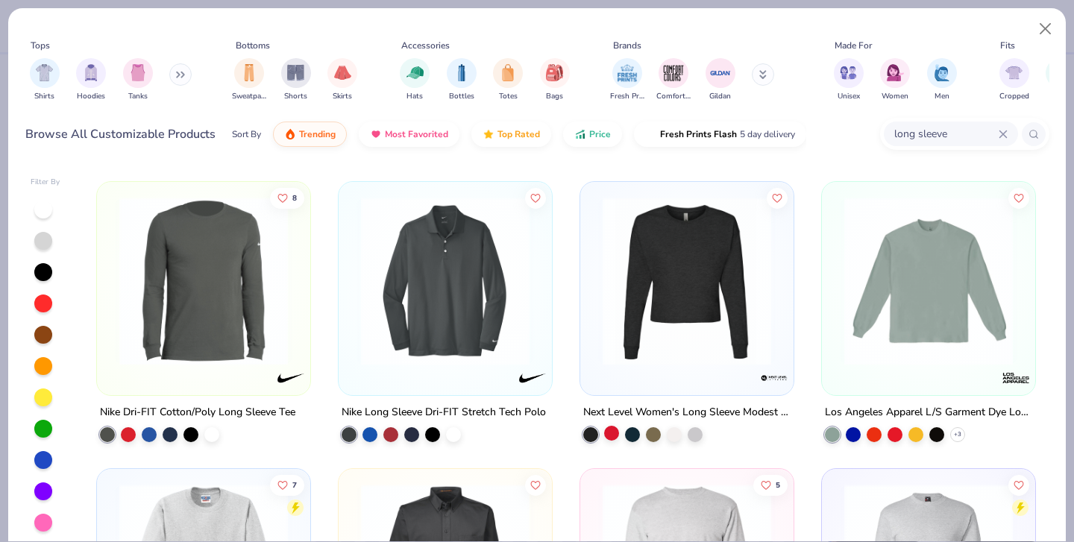
click at [613, 426] on div at bounding box center [611, 433] width 15 height 15
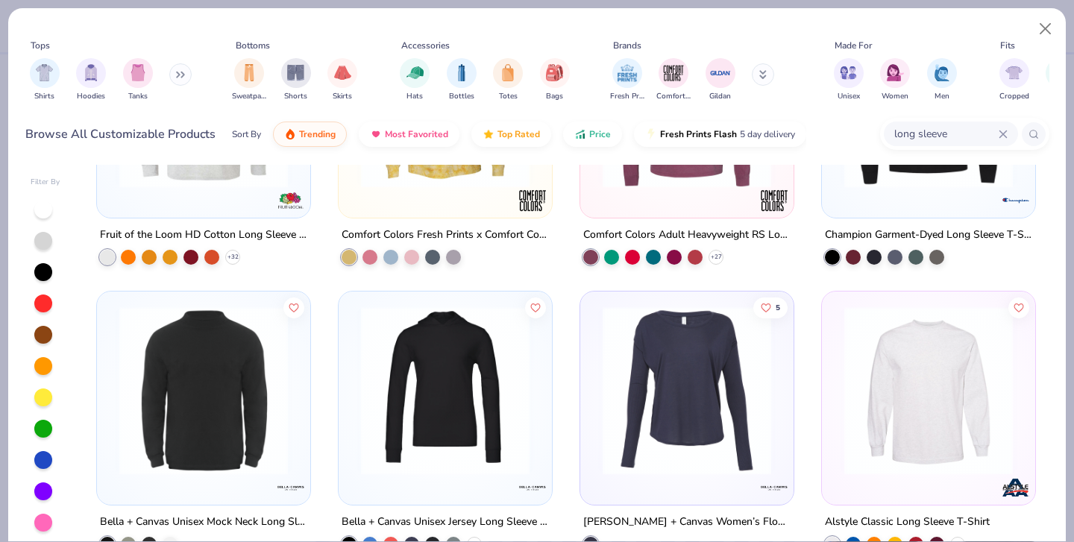
scroll to position [3582, 0]
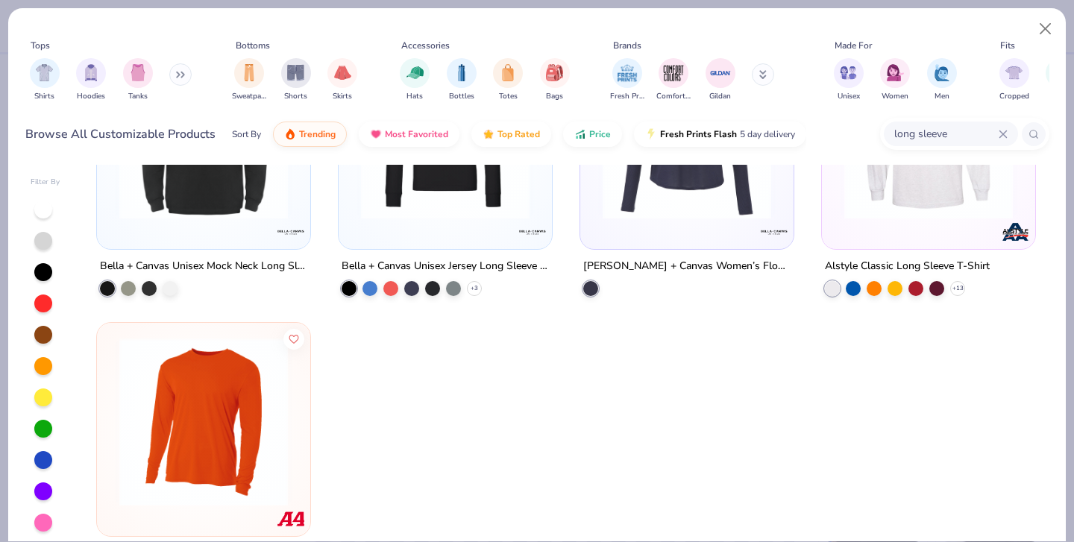
click at [1001, 130] on icon at bounding box center [1003, 134] width 9 height 9
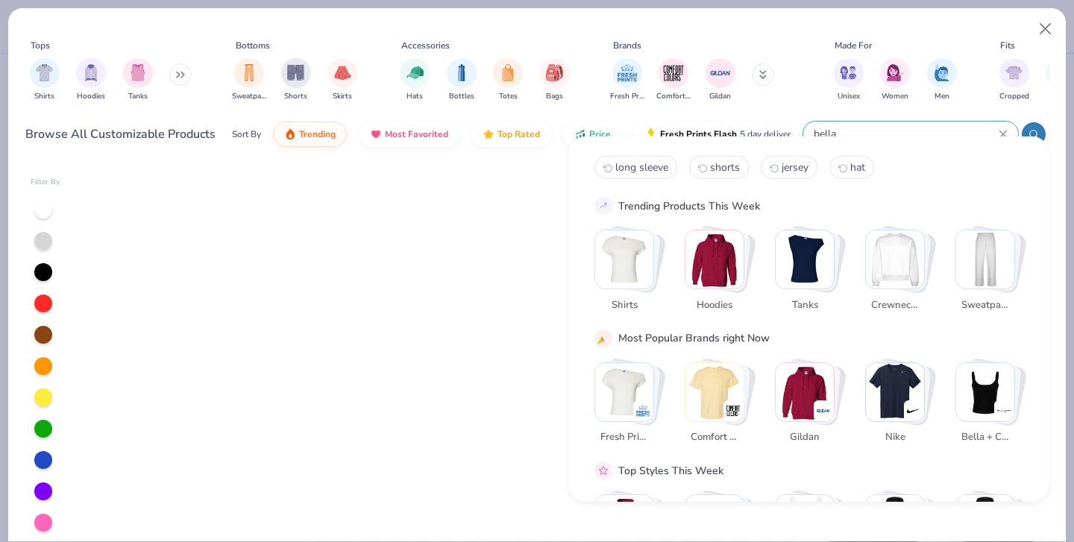
scroll to position [1333, 0]
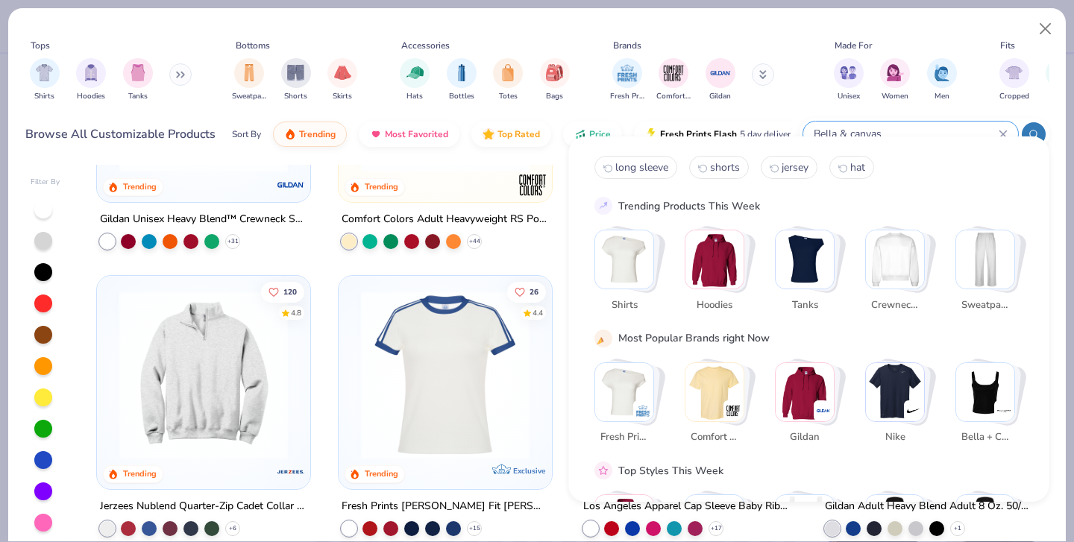
type input "Bella & canvas"
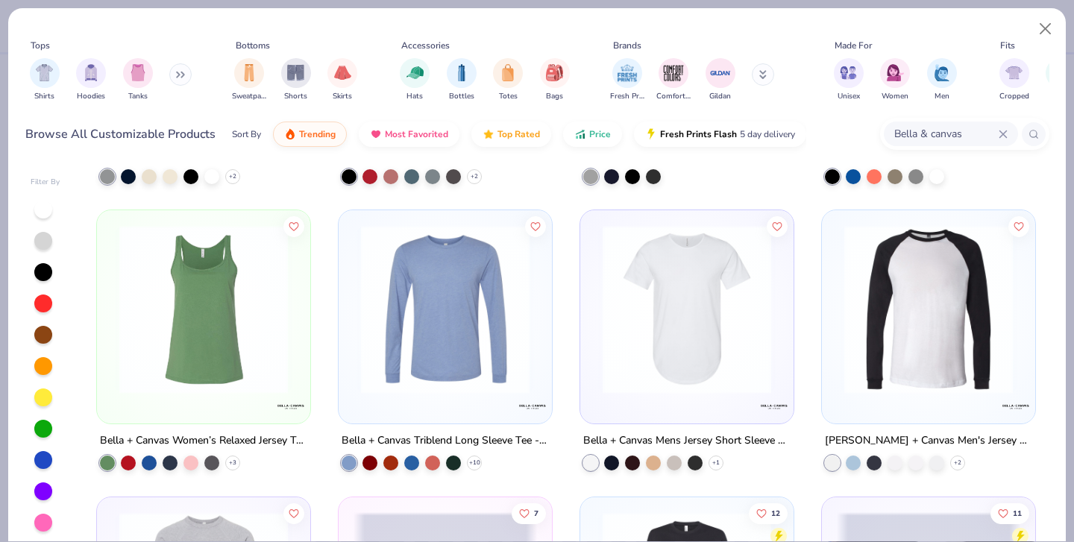
scroll to position [1053, 0]
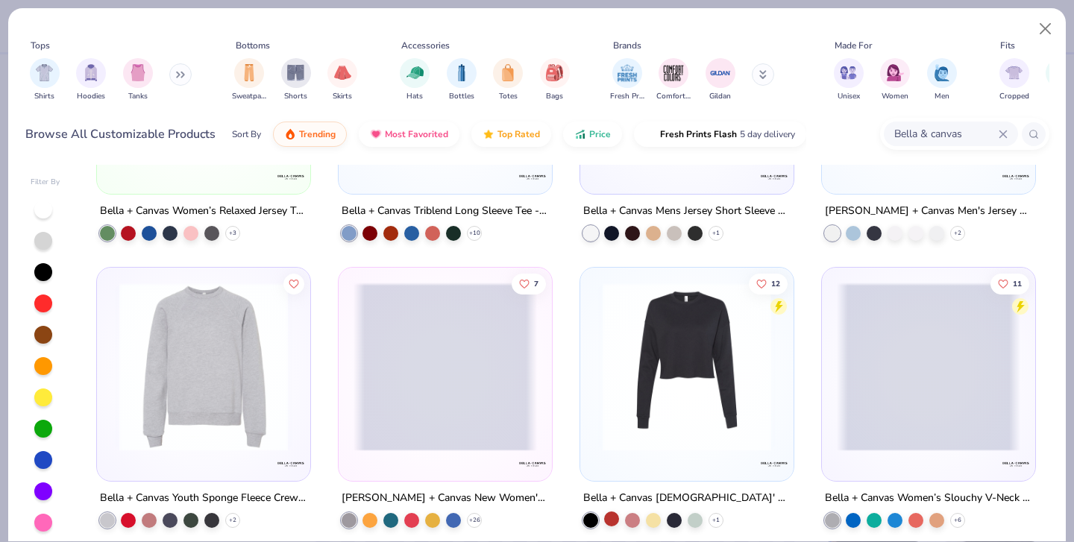
click at [614, 512] on div at bounding box center [611, 519] width 15 height 15
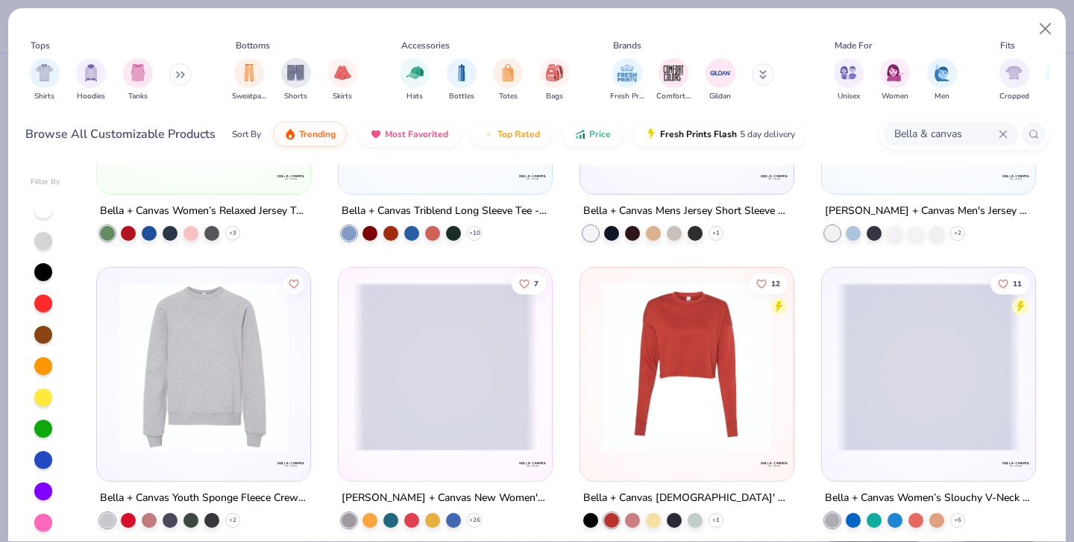
click at [727, 377] on img at bounding box center [687, 367] width 184 height 169
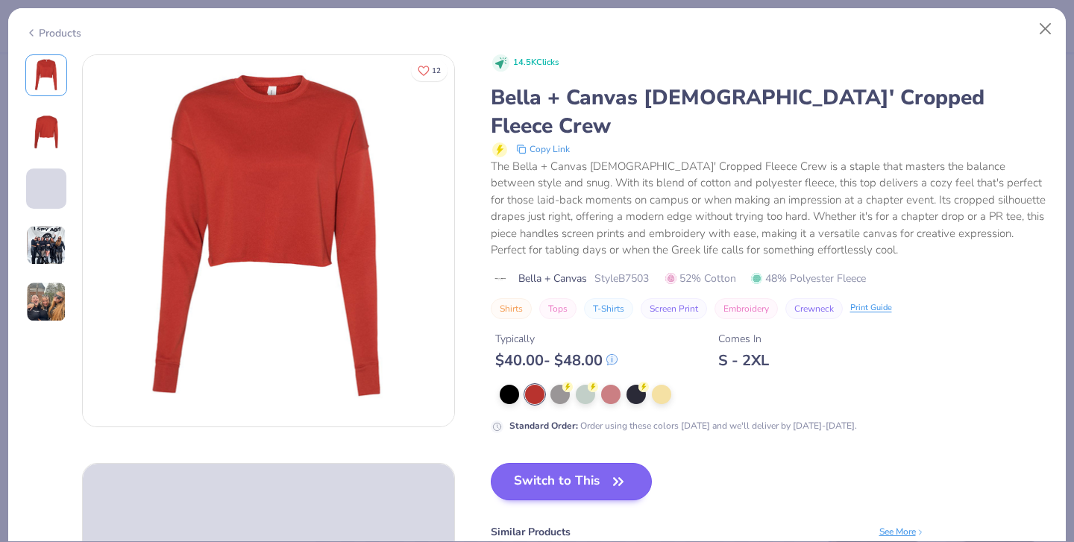
click at [497, 463] on button "Switch to This" at bounding box center [572, 481] width 162 height 37
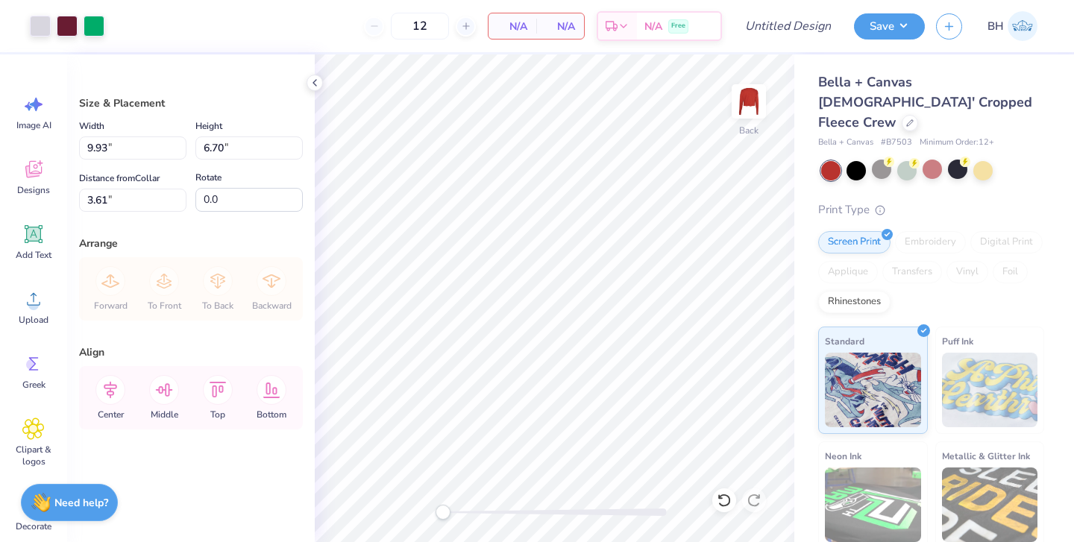
type input "5.95"
type input "4.01"
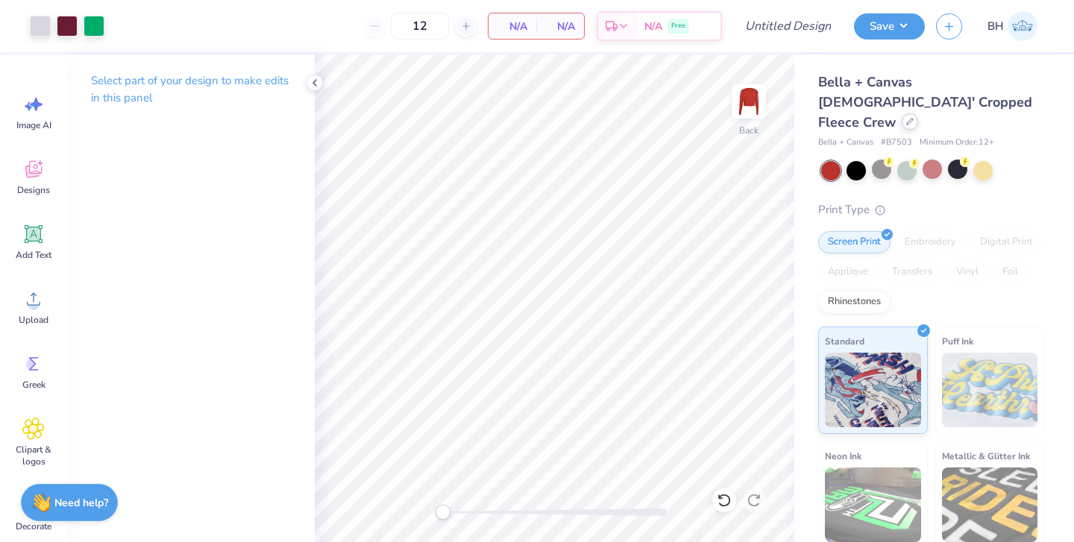
click at [912, 113] on div at bounding box center [910, 121] width 16 height 16
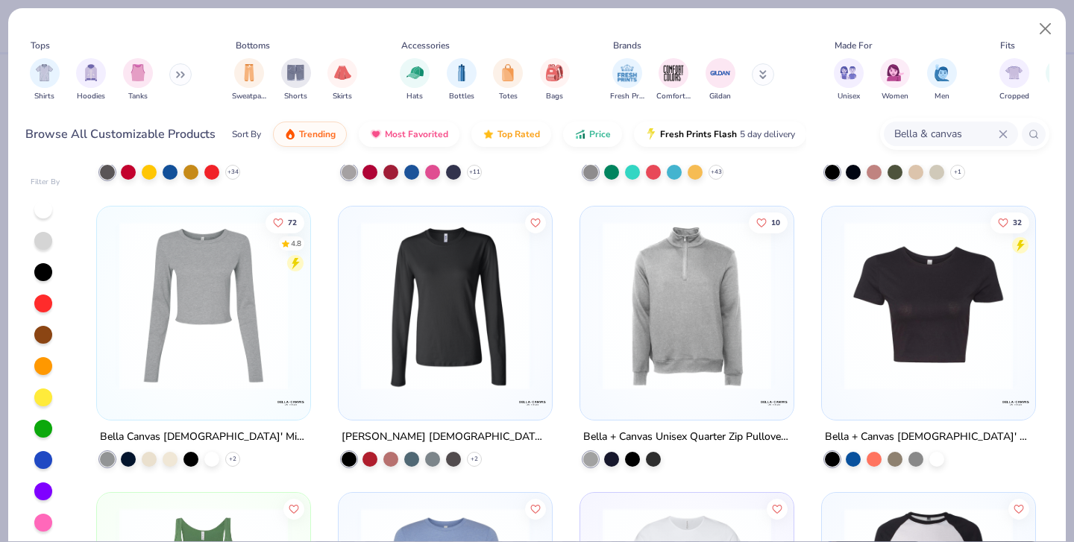
scroll to position [542, 0]
click at [213, 449] on div at bounding box center [211, 456] width 15 height 15
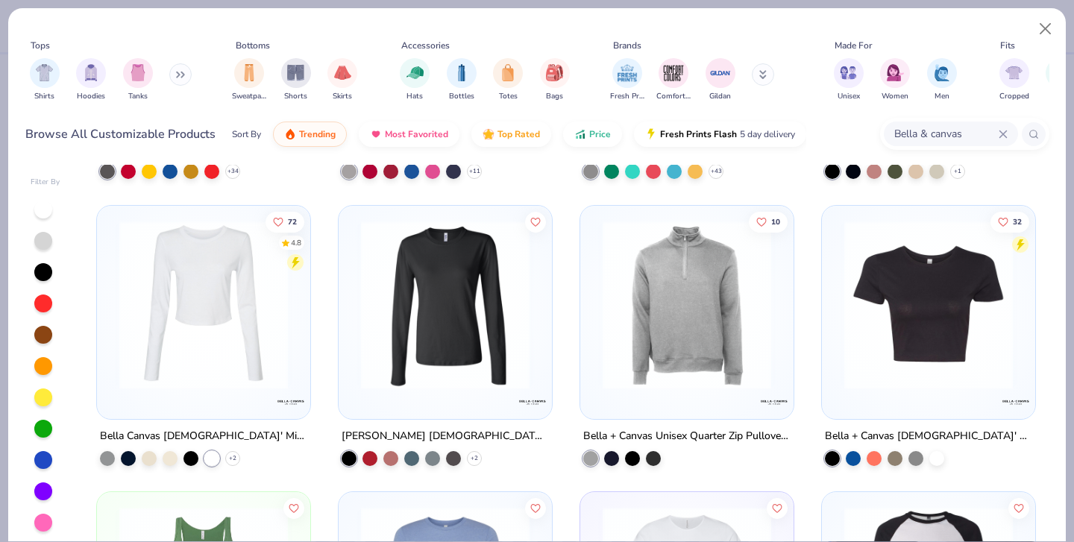
click at [246, 358] on img at bounding box center [204, 304] width 184 height 169
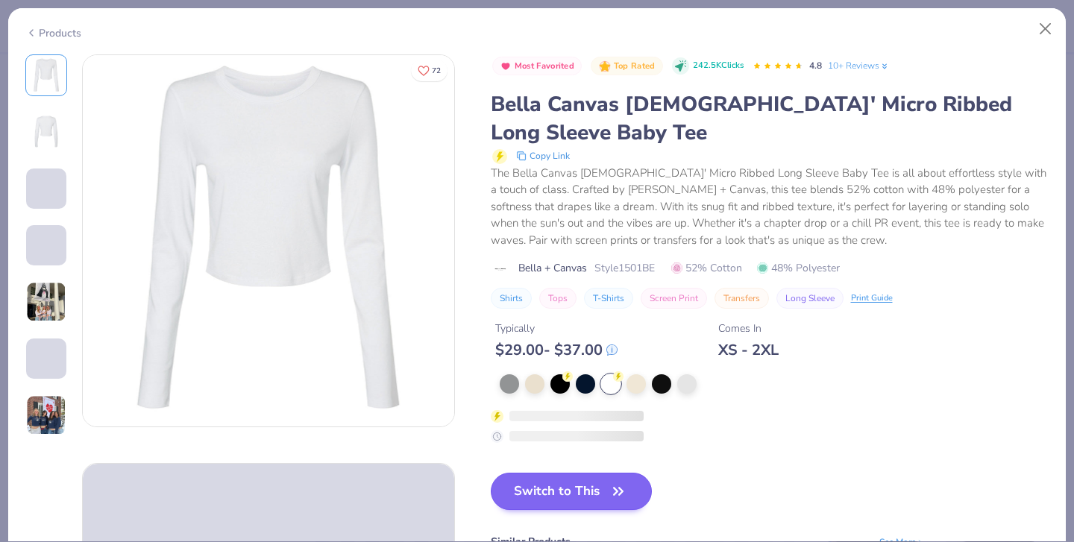
click at [491, 473] on button "Switch to This" at bounding box center [572, 491] width 162 height 37
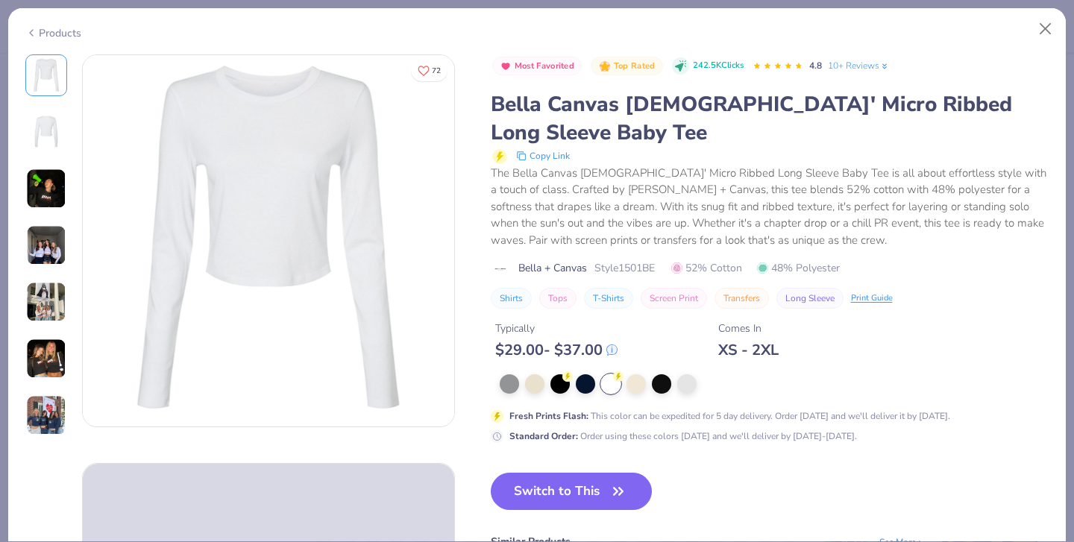
click at [52, 312] on img at bounding box center [46, 302] width 40 height 40
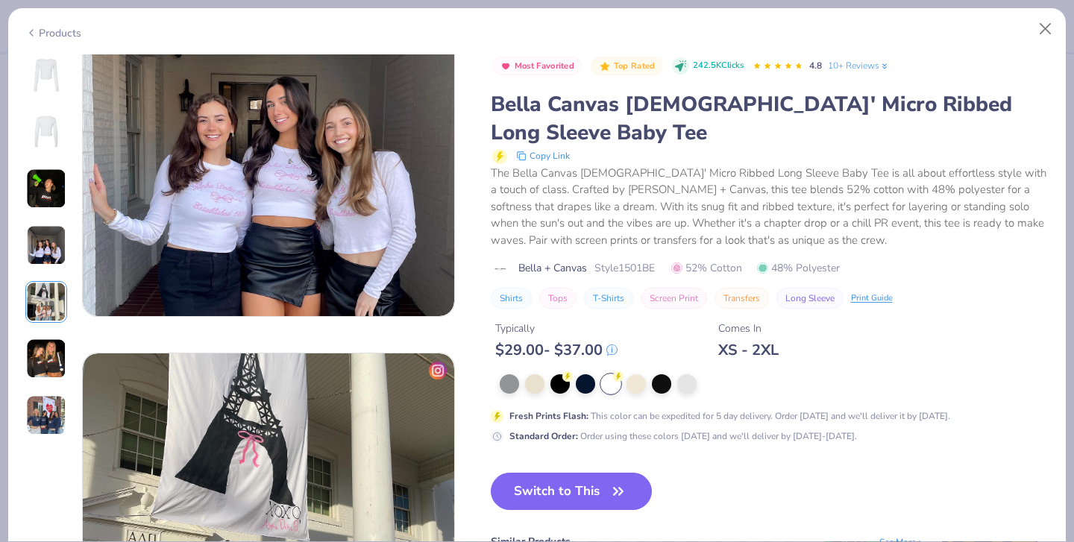
click at [56, 365] on img at bounding box center [46, 359] width 40 height 40
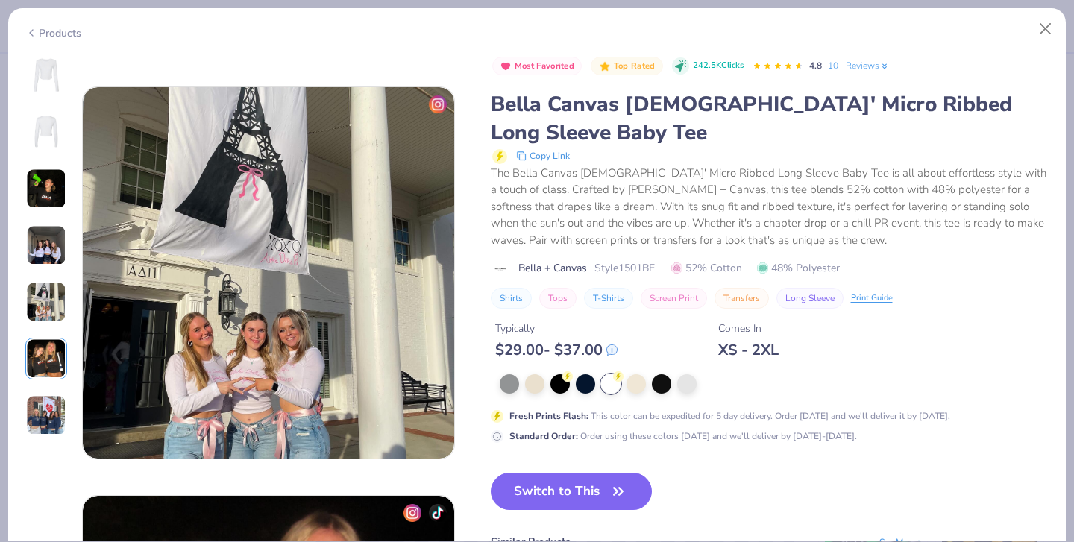
scroll to position [1671, 0]
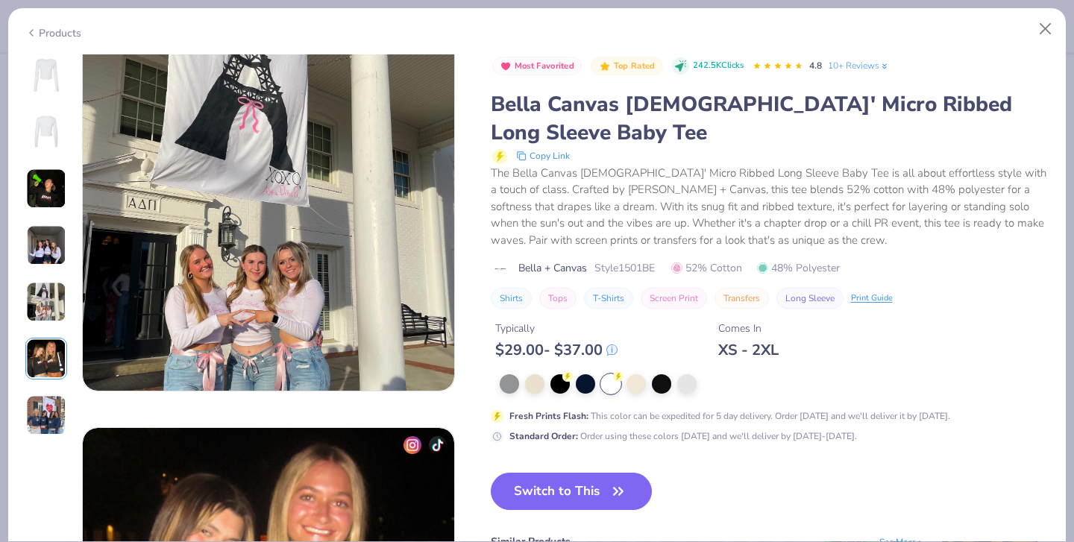
click at [46, 419] on img at bounding box center [46, 415] width 40 height 40
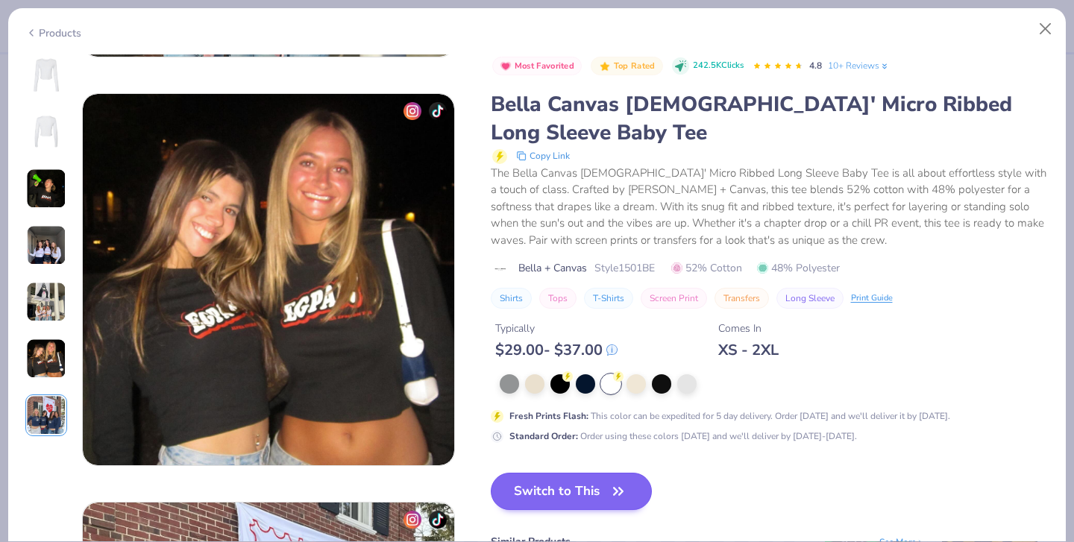
click at [608, 481] on icon "button" at bounding box center [618, 491] width 21 height 21
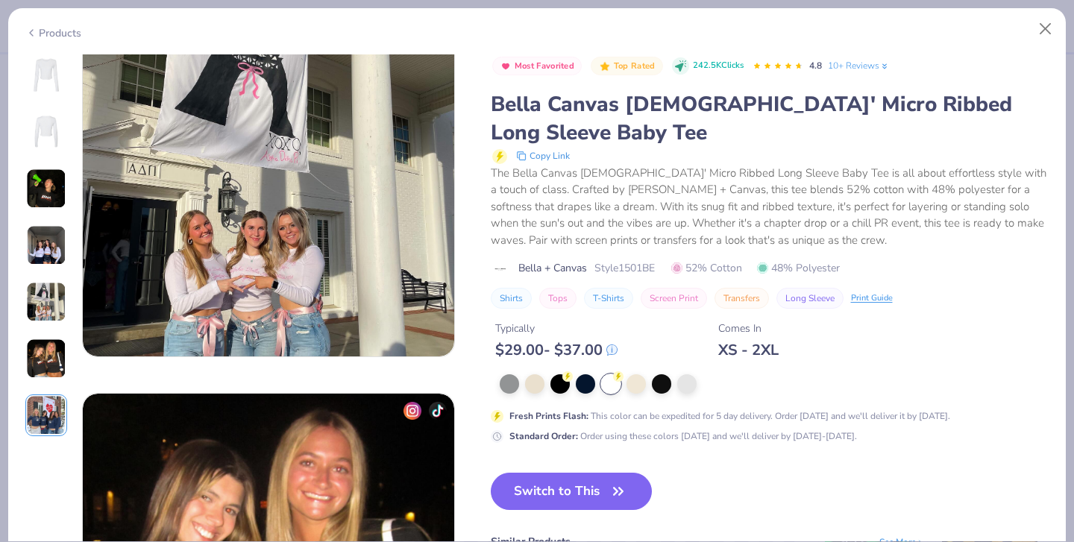
scroll to position [1685, 0]
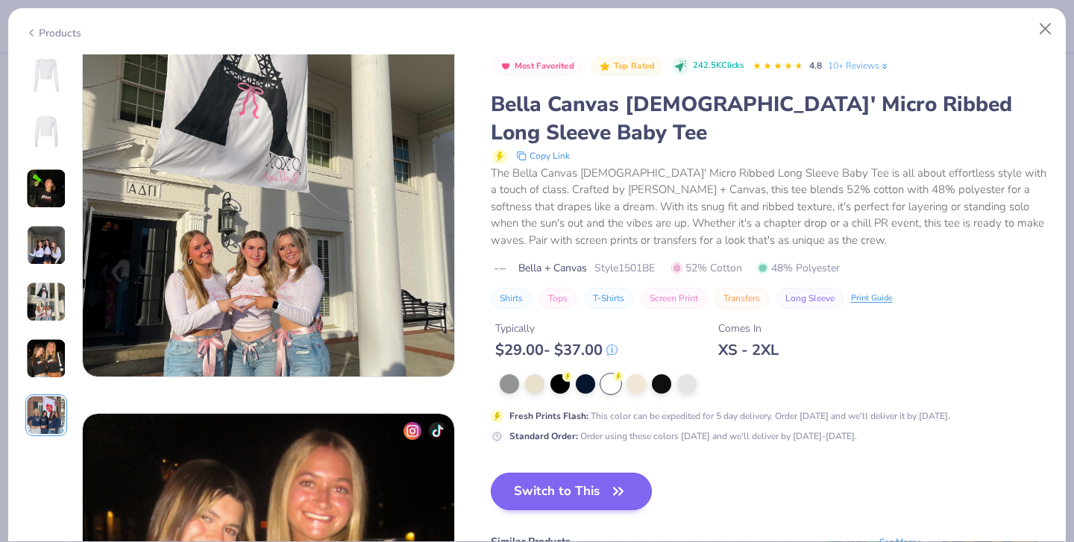
click at [491, 473] on button "Switch to This" at bounding box center [572, 491] width 162 height 37
click at [1043, 38] on button "Close" at bounding box center [1046, 29] width 28 height 28
click at [513, 473] on button "Switch to This" at bounding box center [572, 491] width 162 height 37
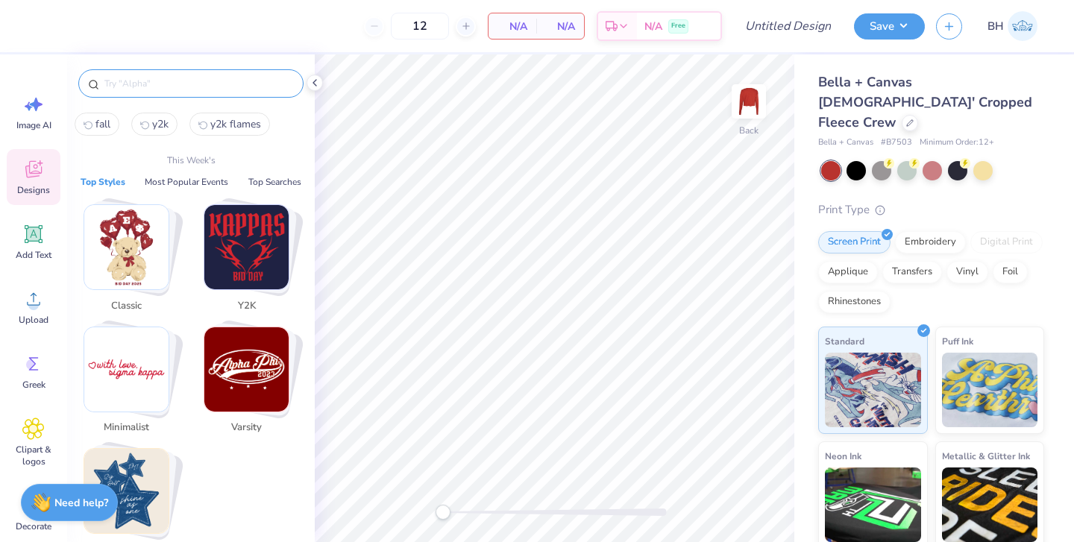
click at [219, 85] on input "text" at bounding box center [198, 83] width 191 height 15
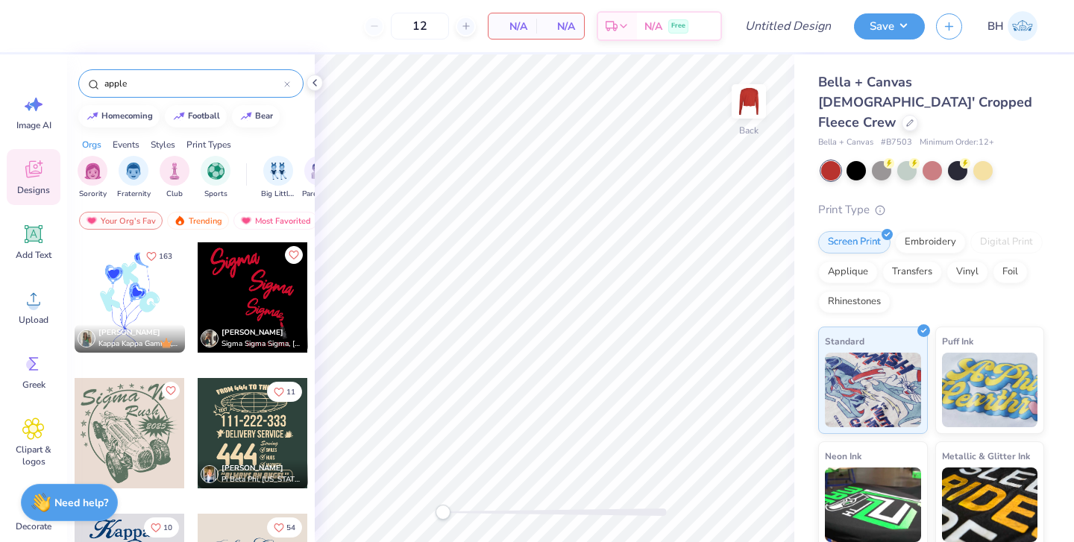
type input "apple"
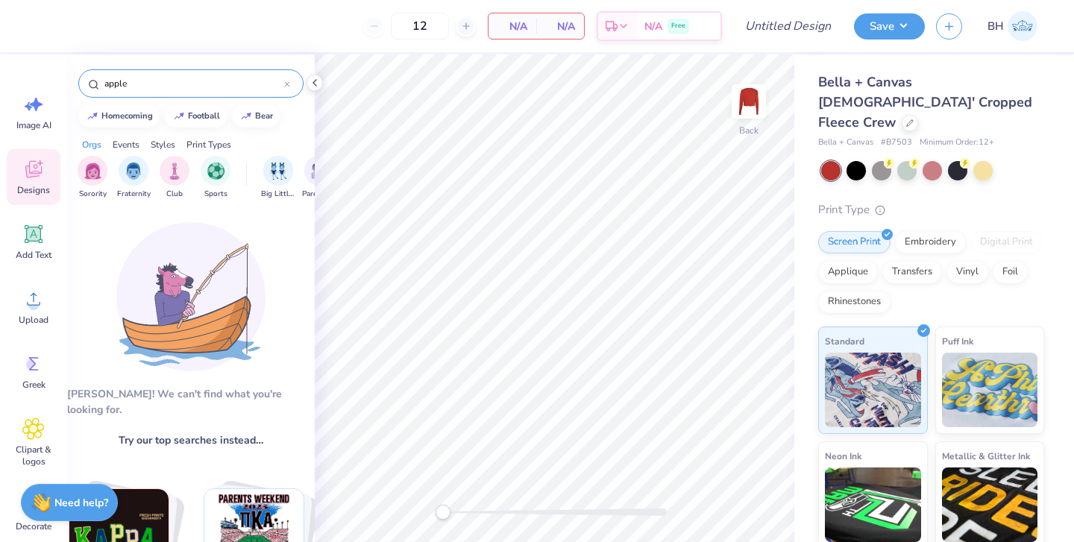
click at [195, 75] on div "apple" at bounding box center [190, 83] width 225 height 28
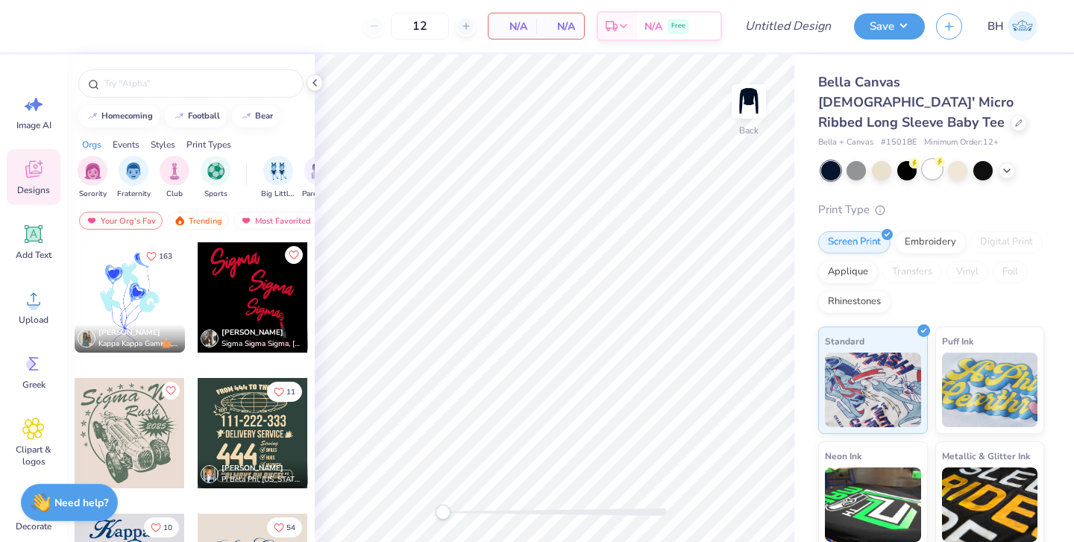
click at [933, 160] on div at bounding box center [932, 169] width 19 height 19
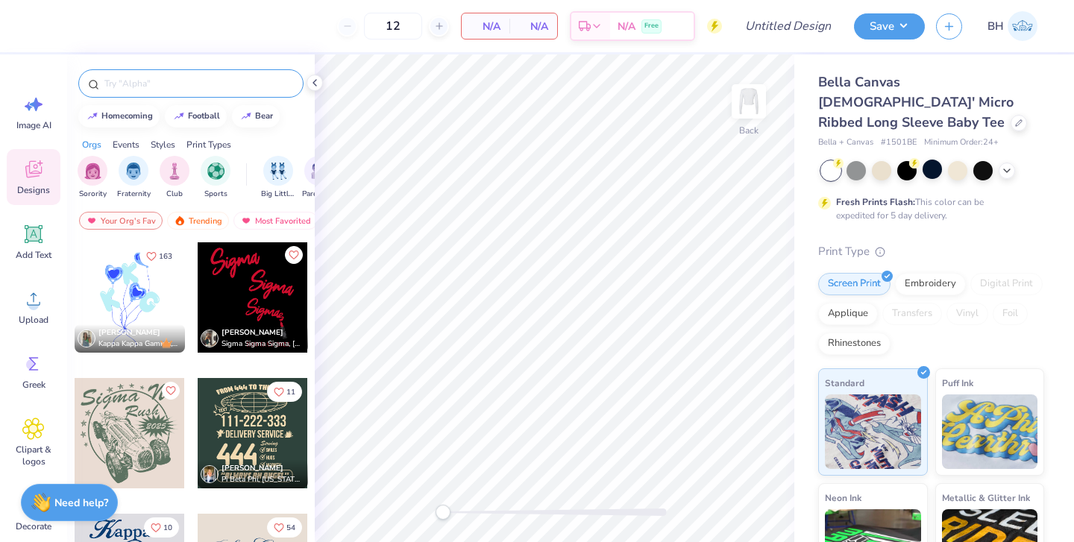
click at [233, 84] on input "text" at bounding box center [198, 83] width 191 height 15
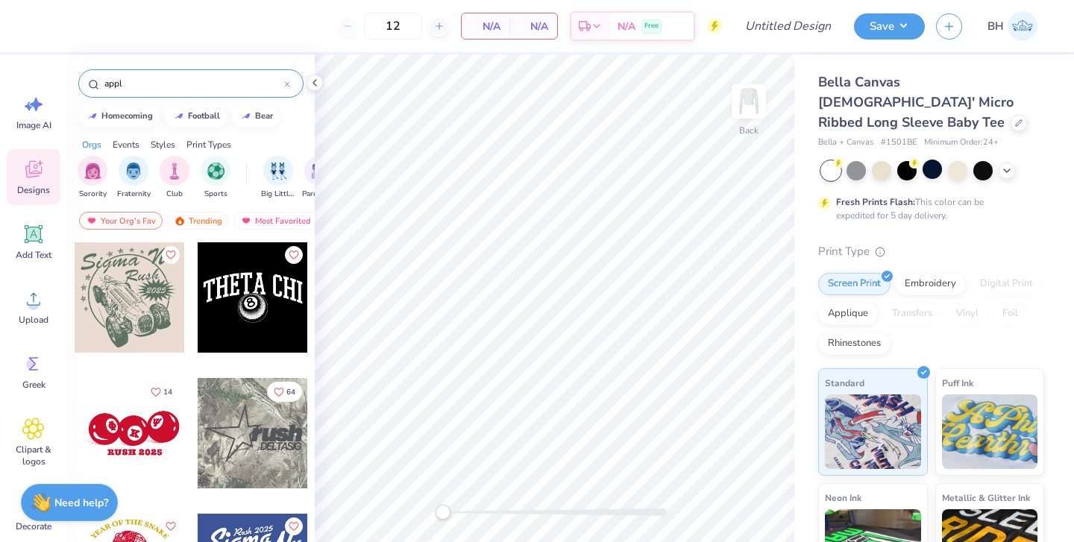
type input "apple"
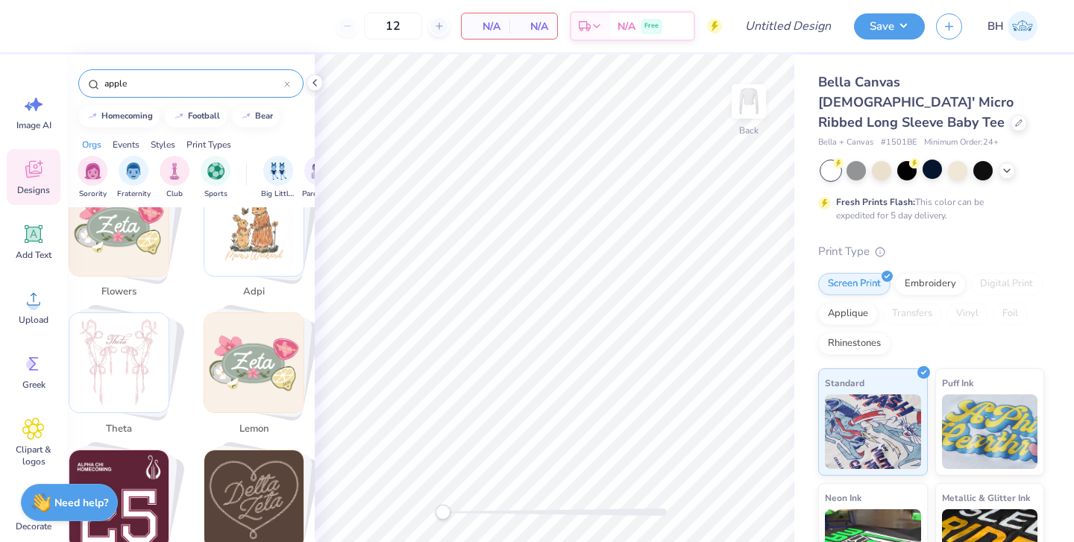
scroll to position [1649, 0]
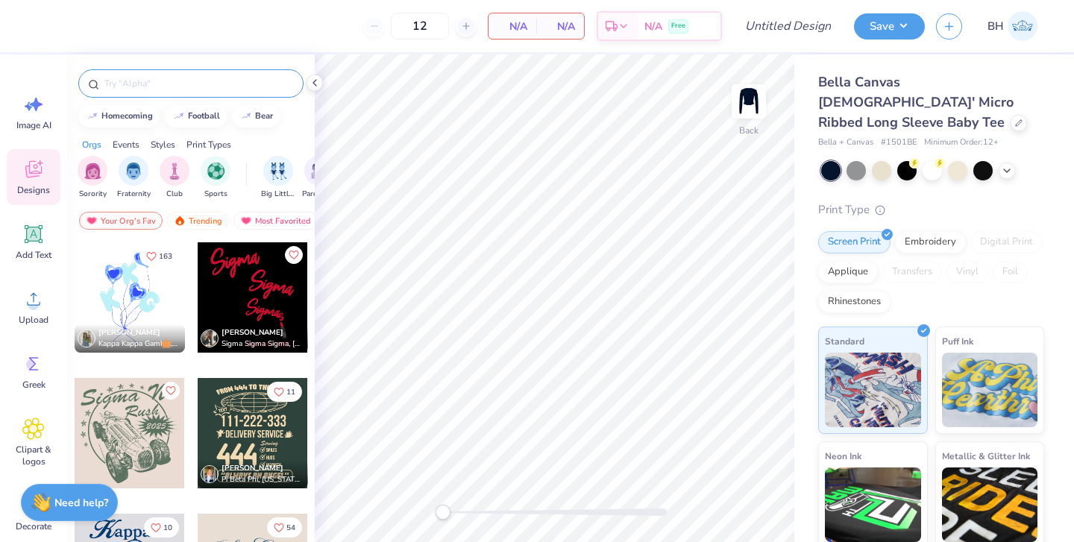
click at [169, 97] on div at bounding box center [190, 83] width 225 height 28
click at [162, 88] on input "text" at bounding box center [198, 83] width 191 height 15
type input "apple"
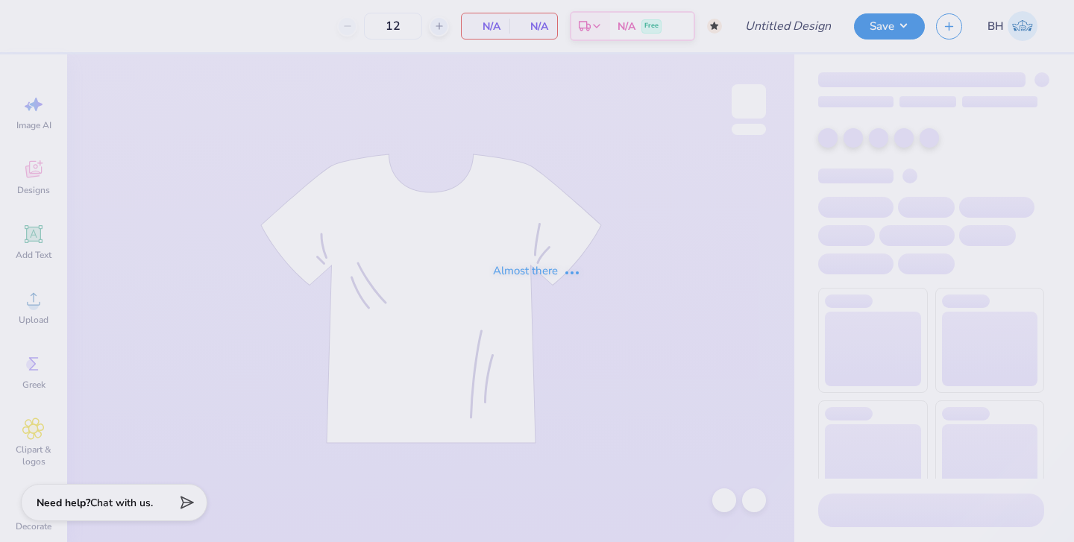
type input "50"
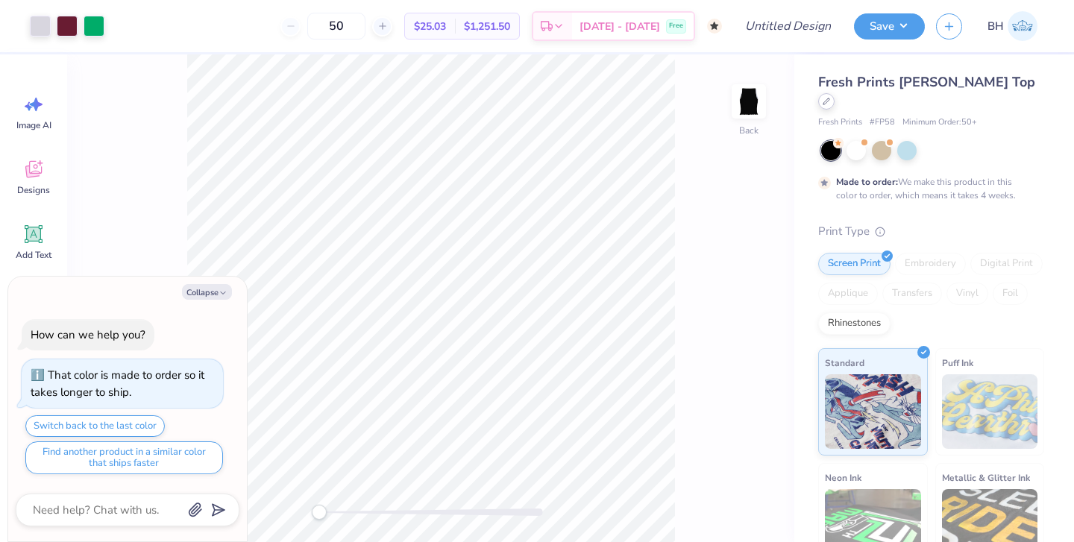
click at [830, 98] on icon at bounding box center [826, 101] width 7 height 7
type textarea "x"
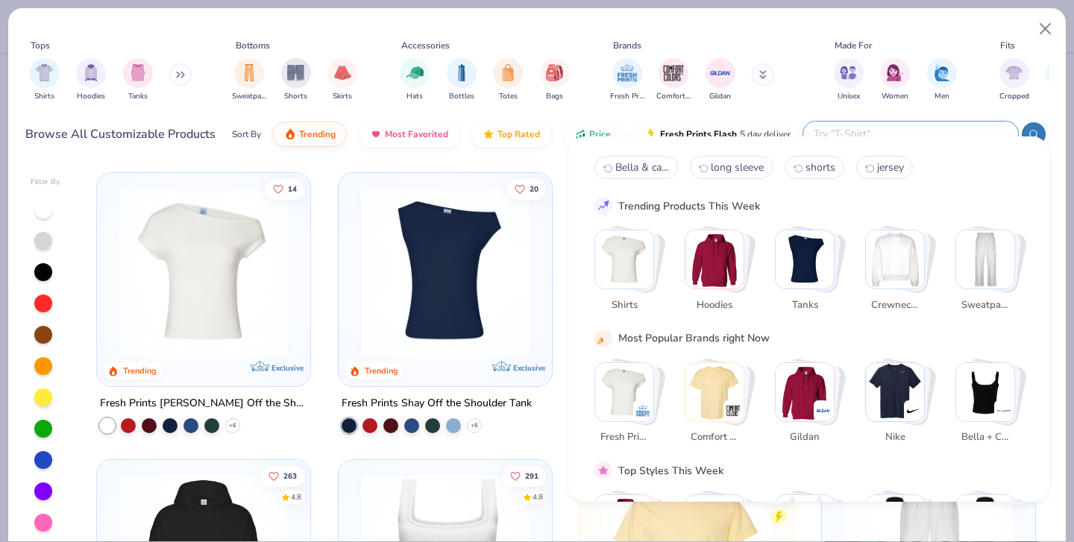
click at [937, 125] on input "text" at bounding box center [910, 133] width 195 height 17
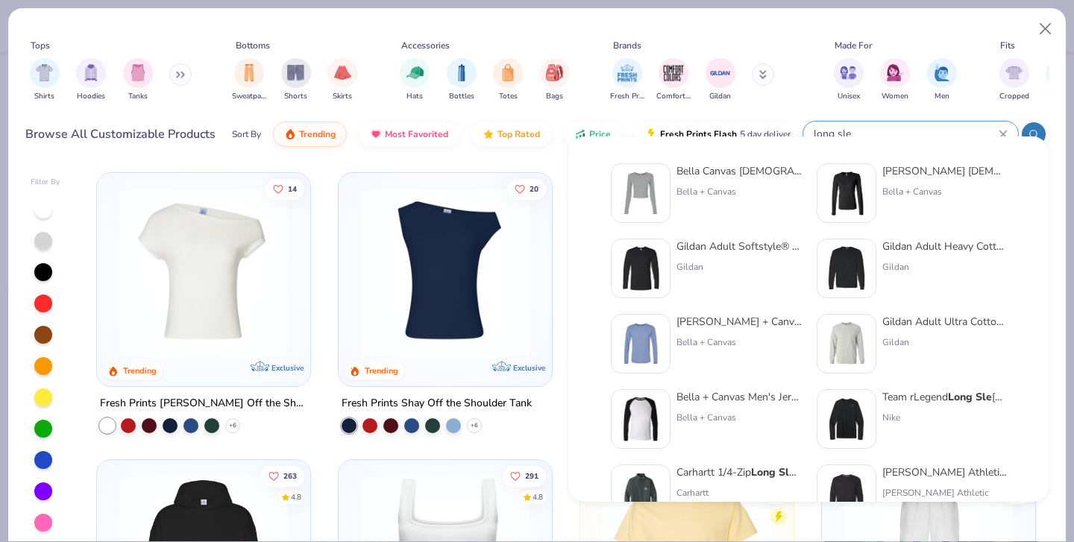
type input "long sleeve"
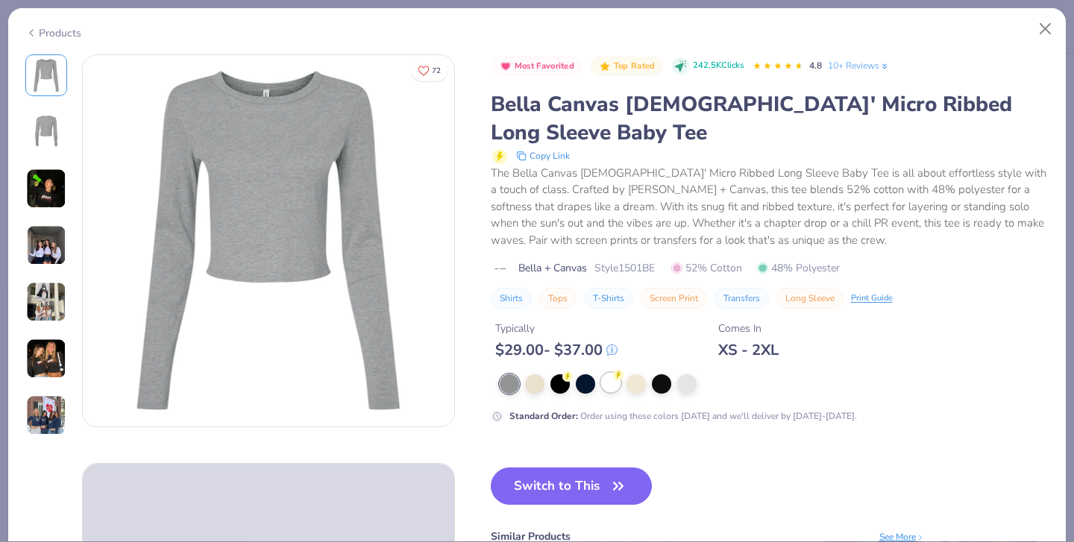
click at [601, 373] on div at bounding box center [610, 382] width 19 height 19
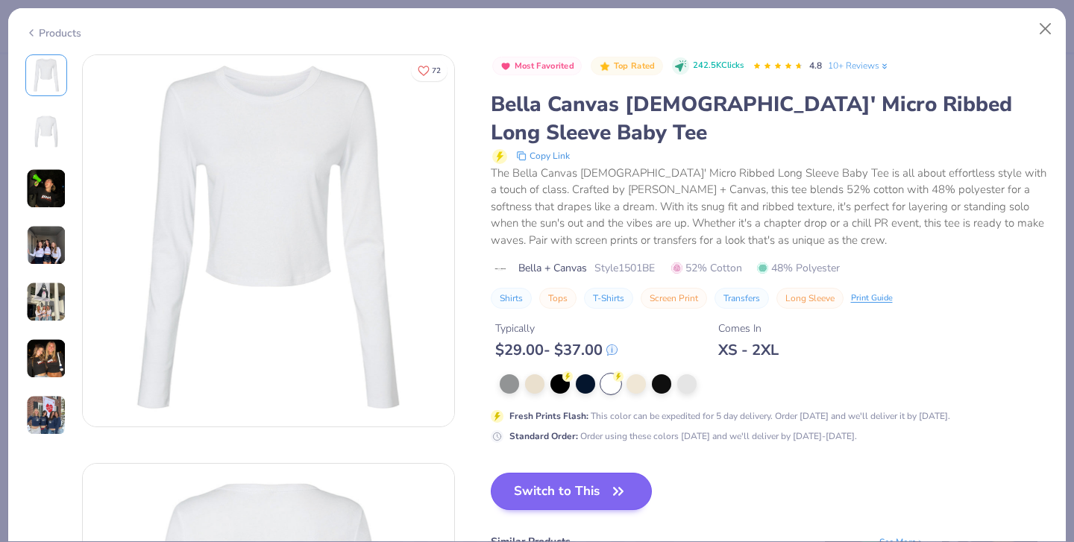
click at [491, 473] on button "Switch to This" at bounding box center [572, 491] width 162 height 37
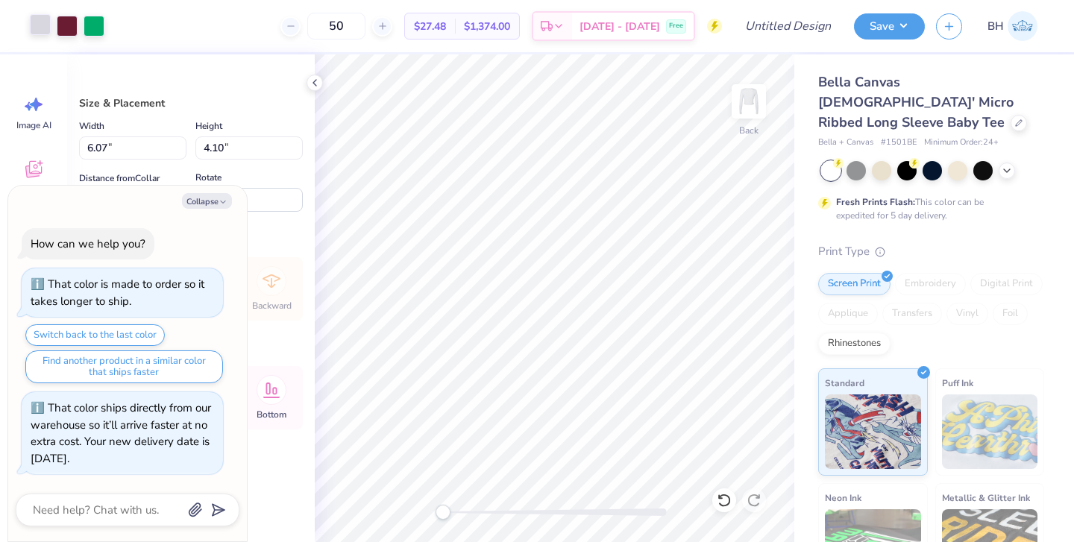
click at [43, 31] on div at bounding box center [40, 24] width 21 height 21
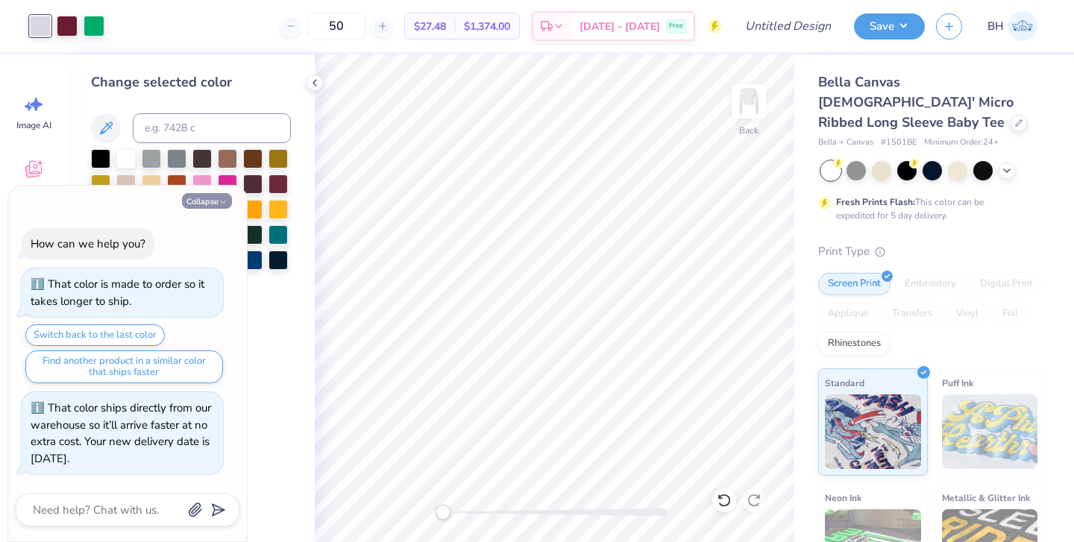
click at [217, 209] on button "Collapse" at bounding box center [207, 201] width 50 height 16
type textarea "x"
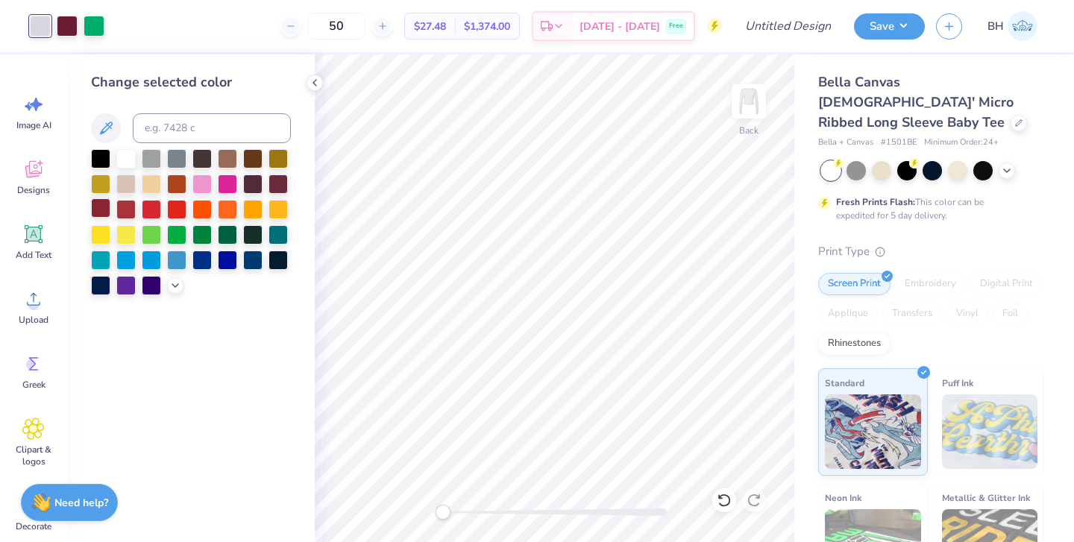
click at [108, 210] on div at bounding box center [100, 207] width 19 height 19
click at [60, 31] on div at bounding box center [67, 24] width 21 height 21
click at [250, 161] on div at bounding box center [252, 157] width 19 height 19
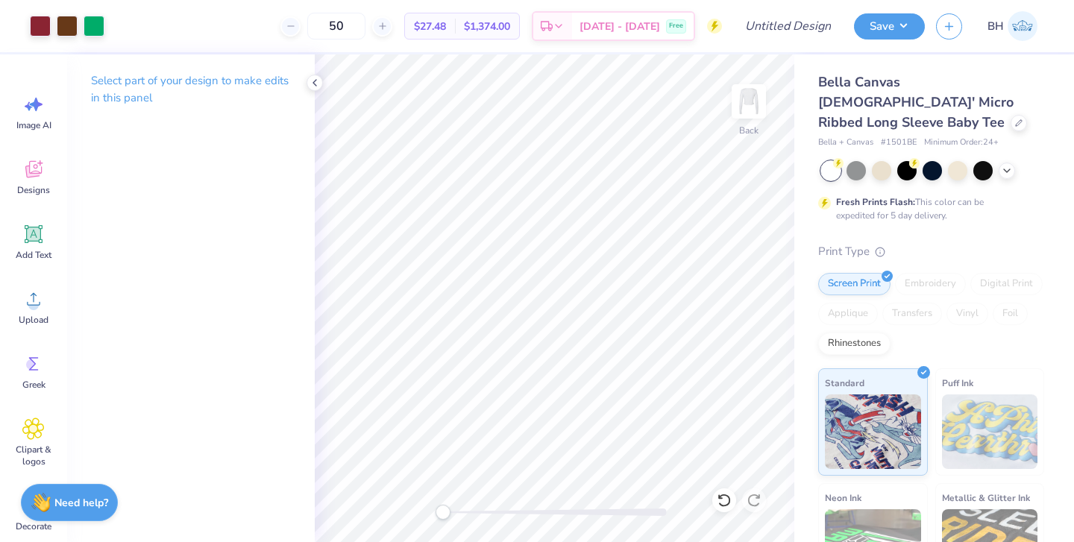
click at [875, 161] on div "Fresh Prints Flash: This color can be expedited for 5 day delivery." at bounding box center [931, 191] width 226 height 61
click at [886, 160] on div at bounding box center [881, 169] width 19 height 19
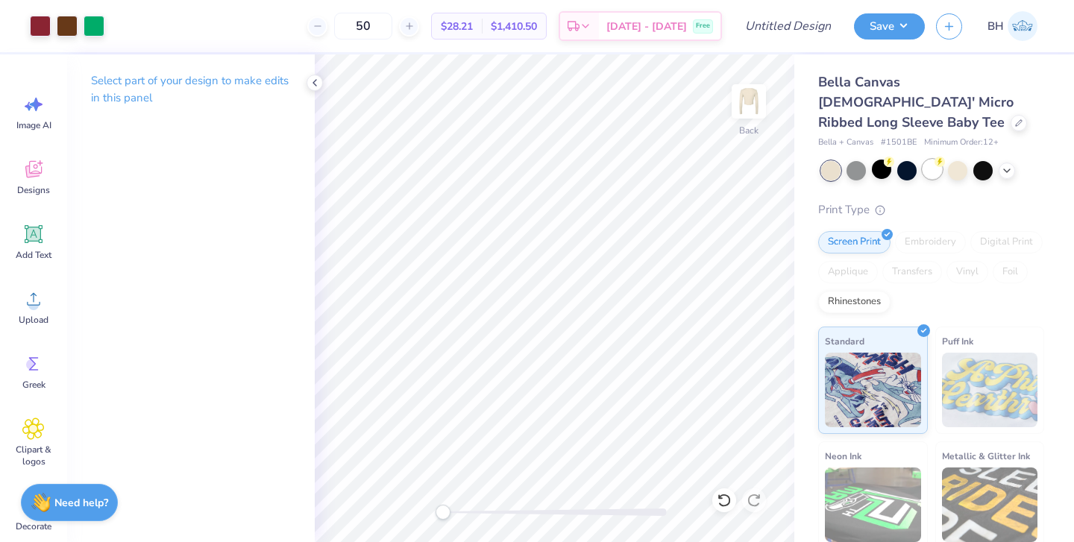
click at [931, 160] on div at bounding box center [932, 169] width 19 height 19
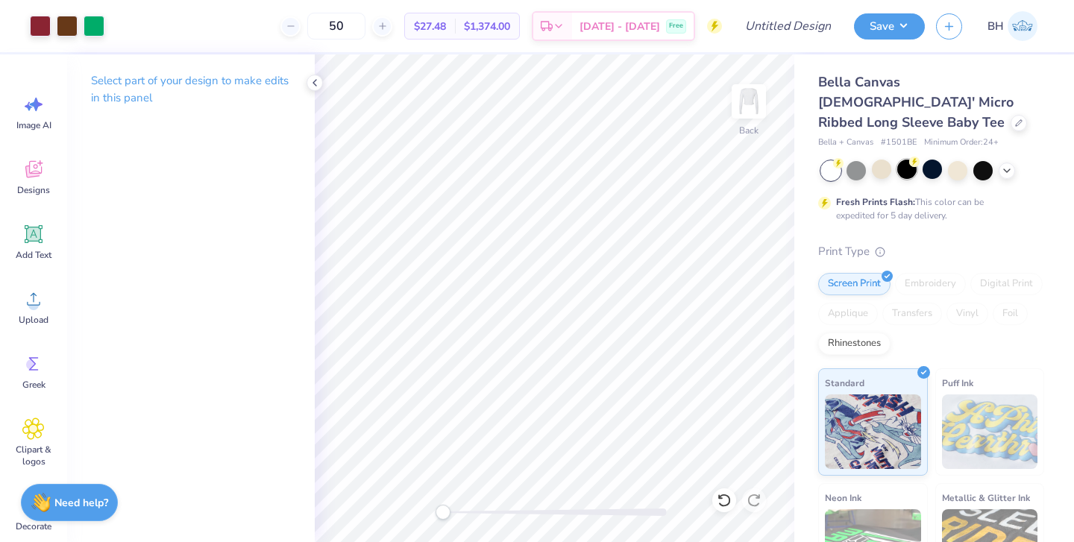
click at [906, 160] on div at bounding box center [907, 169] width 19 height 19
click at [933, 160] on div at bounding box center [932, 169] width 19 height 19
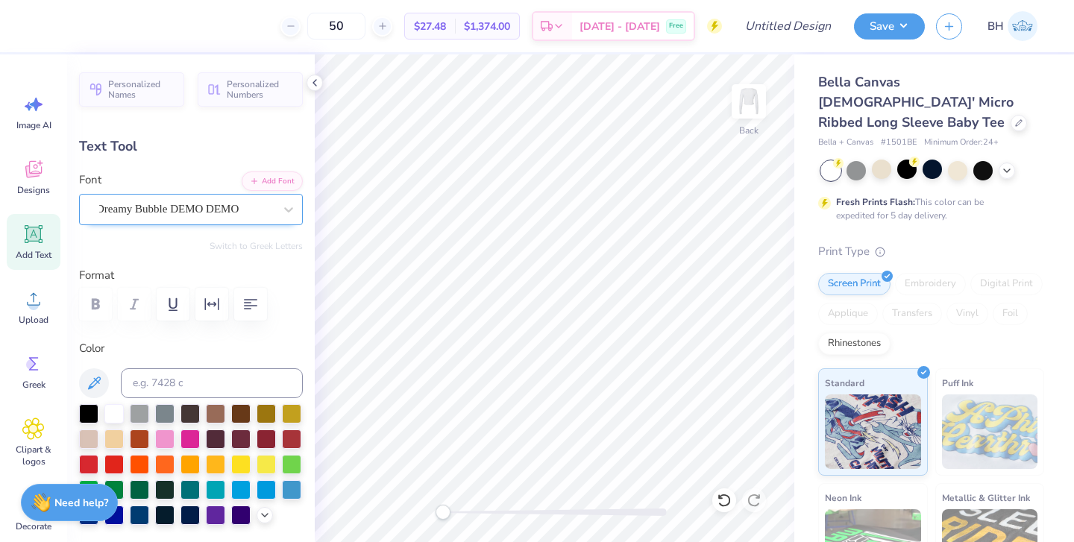
click at [223, 220] on div "Dreamy Bubble DEMO DEMO" at bounding box center [191, 209] width 224 height 31
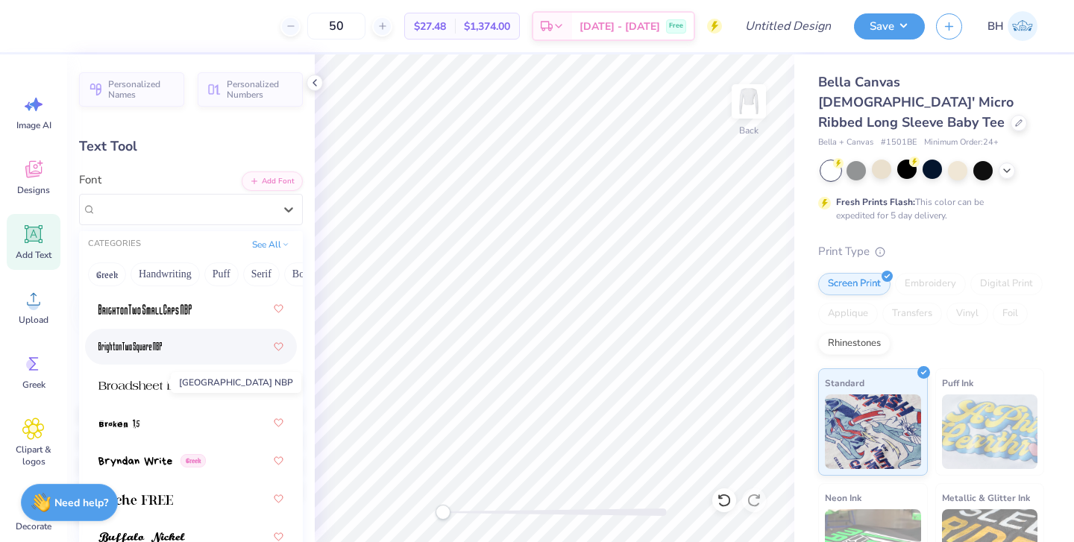
scroll to position [1800, 0]
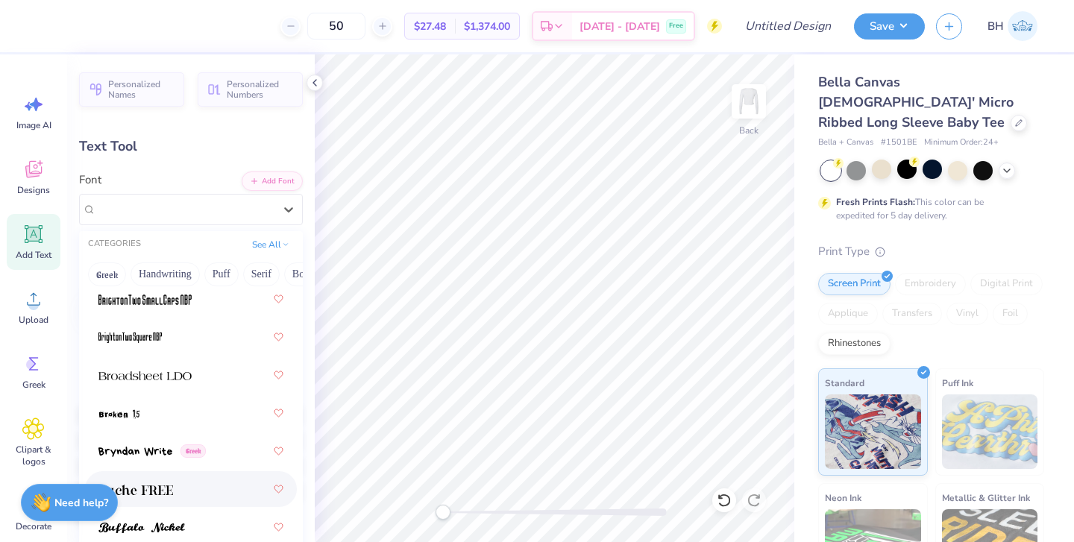
click at [151, 494] on img at bounding box center [135, 490] width 75 height 10
